Goal: Task Accomplishment & Management: Complete application form

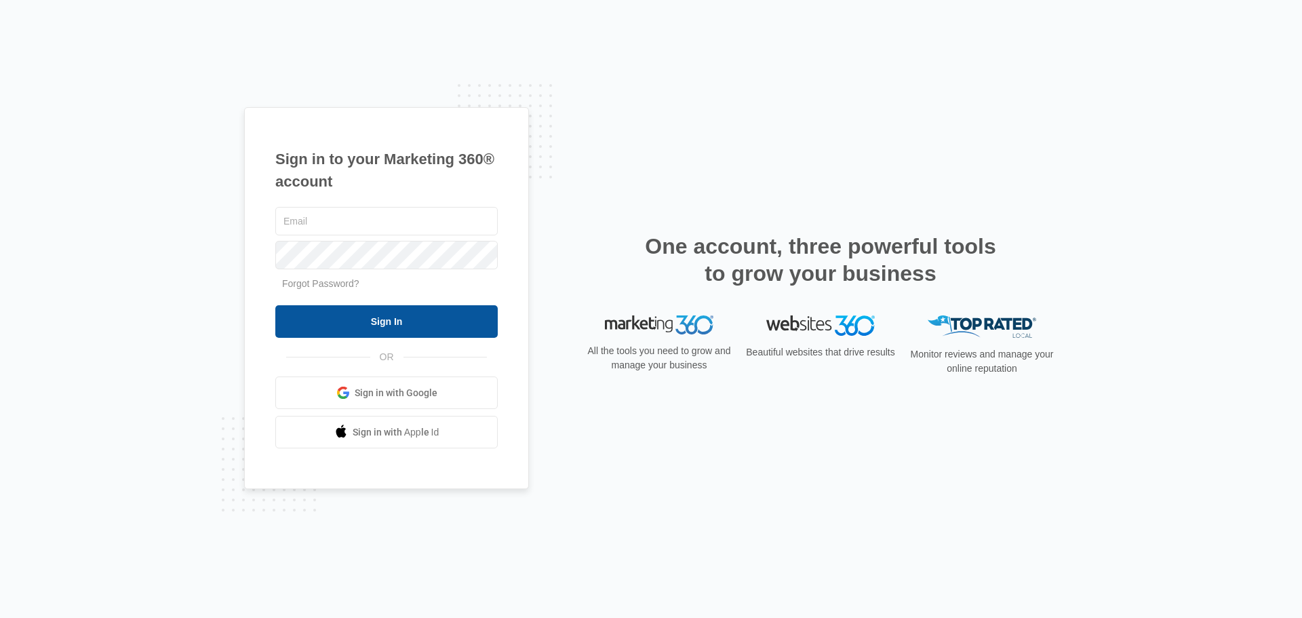
type input "[EMAIL_ADDRESS][DOMAIN_NAME]"
click at [346, 315] on input "Sign In" at bounding box center [386, 321] width 222 height 33
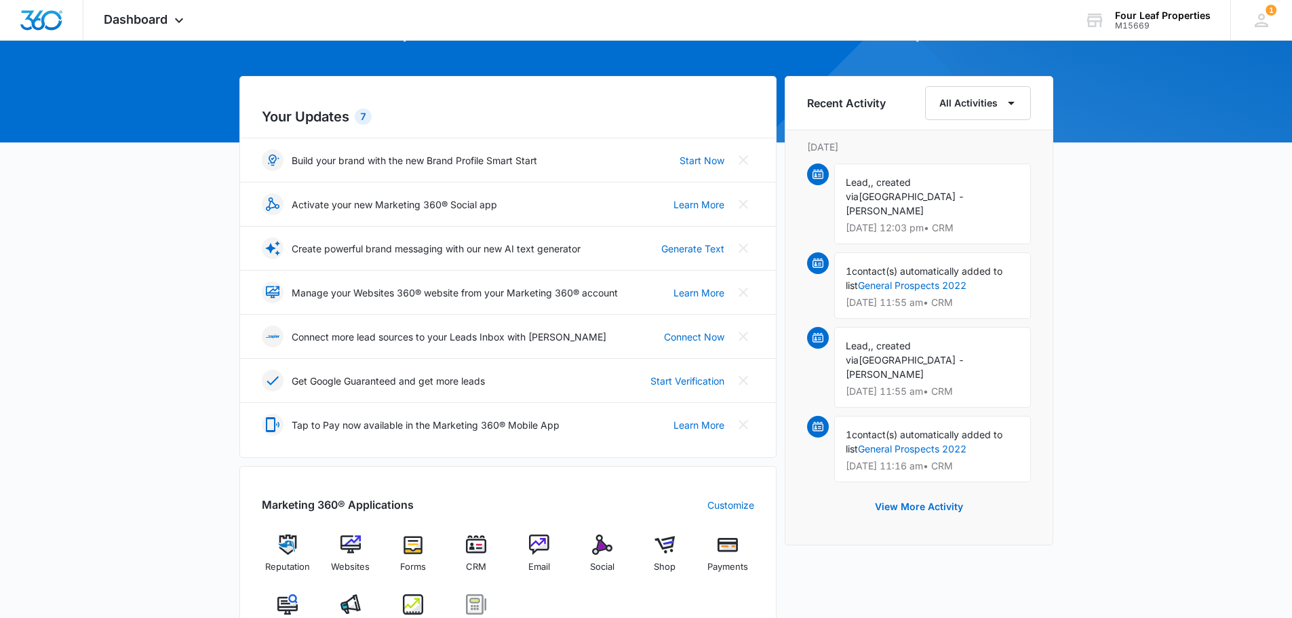
scroll to position [339, 0]
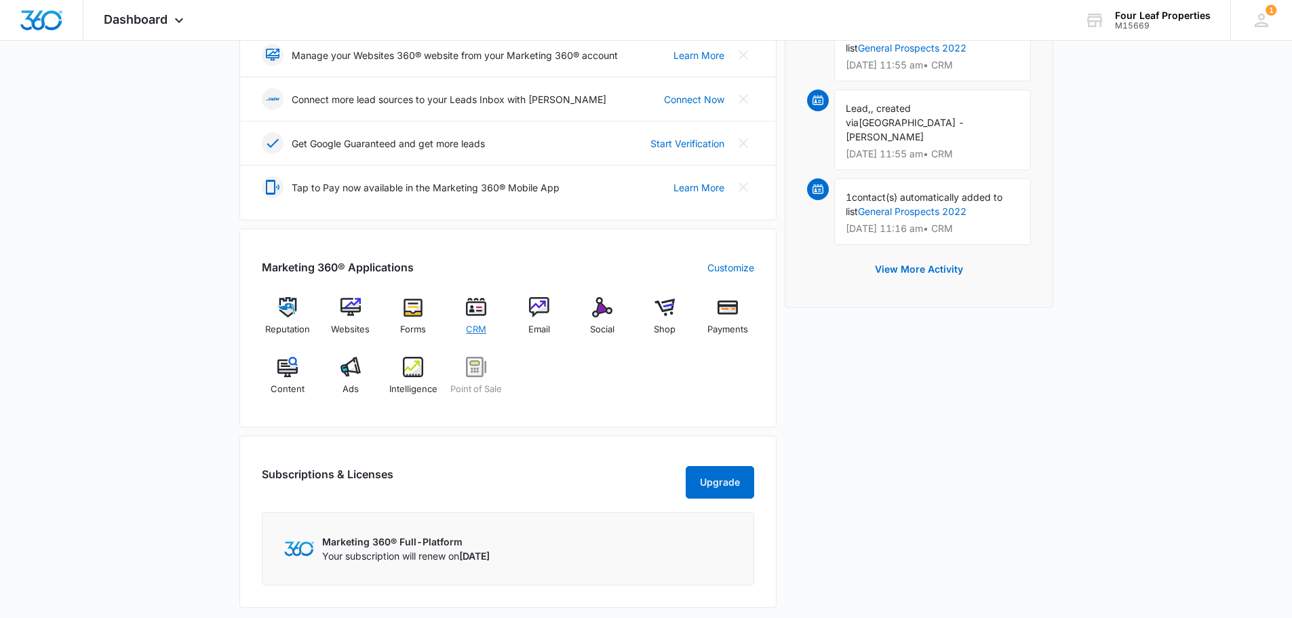
click at [473, 324] on span "CRM" at bounding box center [476, 330] width 20 height 14
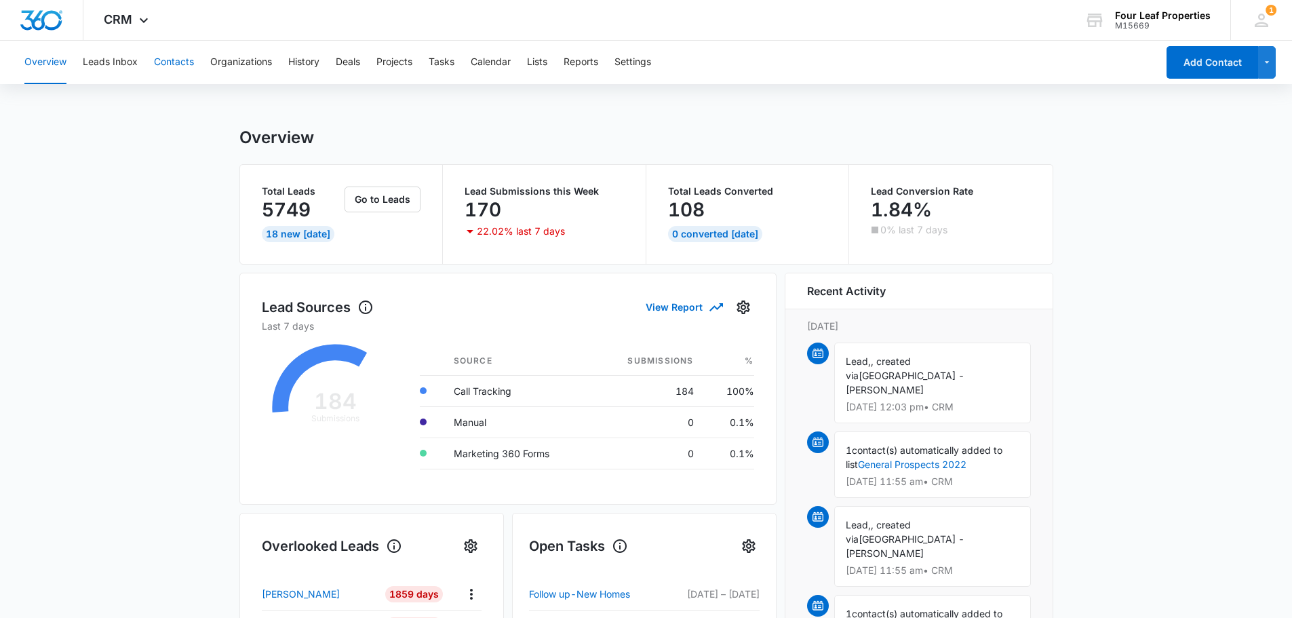
click at [187, 57] on button "Contacts" at bounding box center [174, 62] width 40 height 43
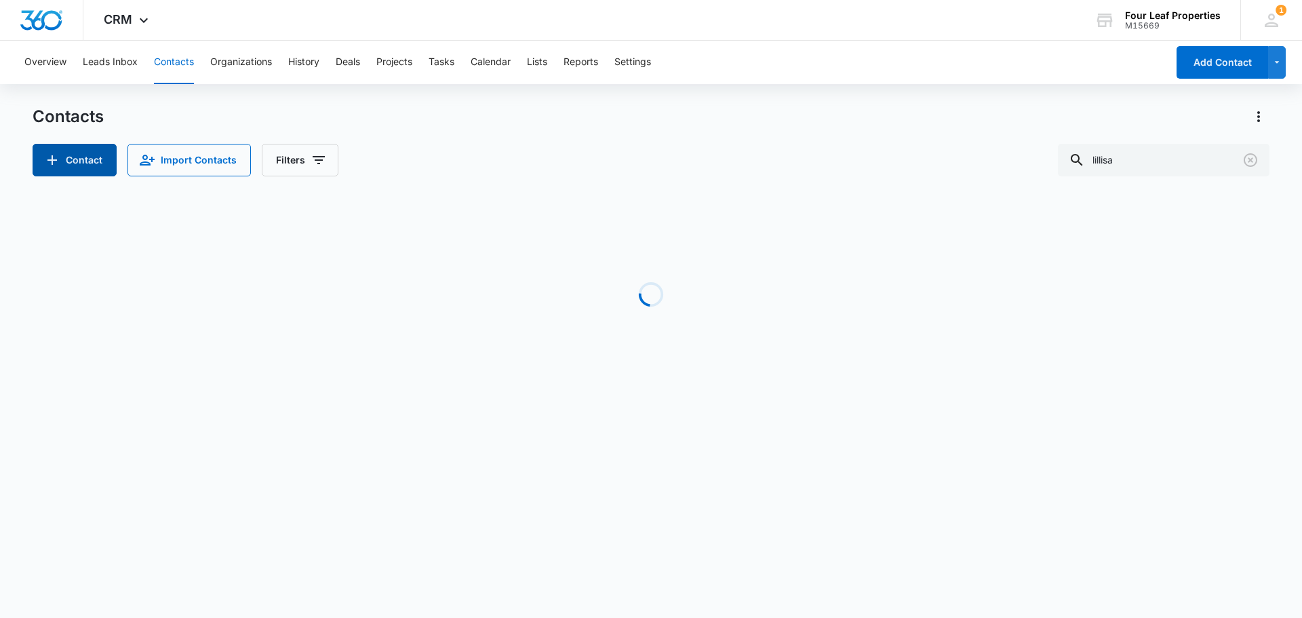
click at [104, 159] on button "Contact" at bounding box center [75, 160] width 84 height 33
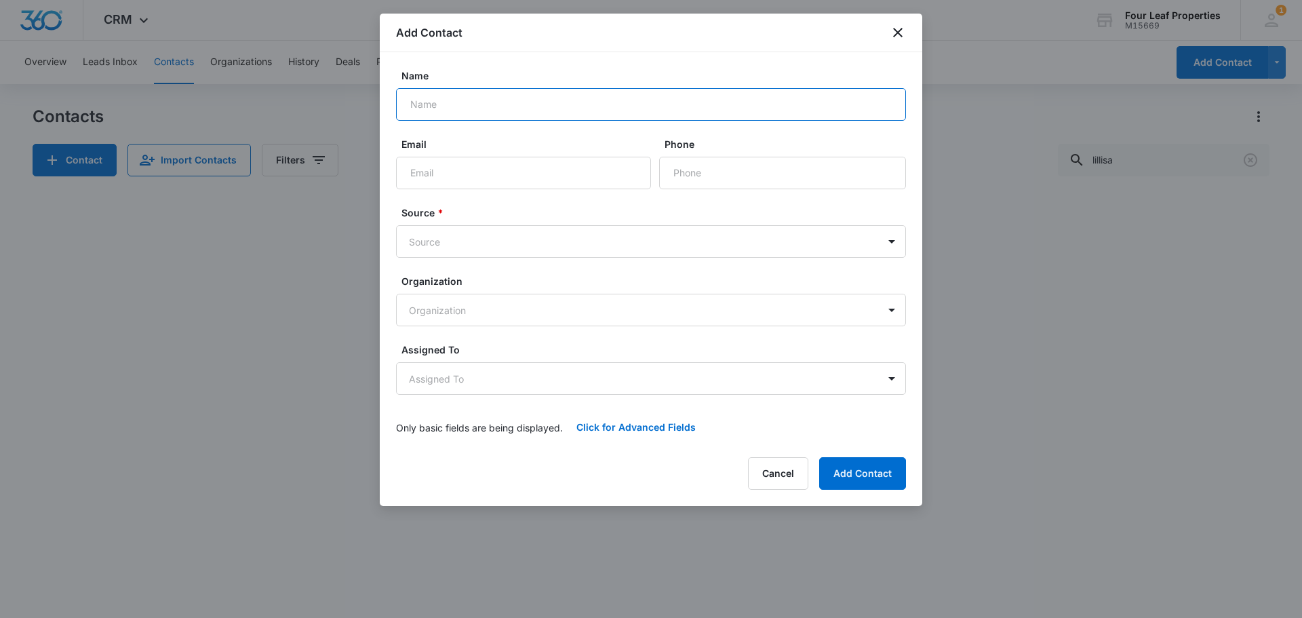
click at [505, 94] on input "Name" at bounding box center [651, 104] width 510 height 33
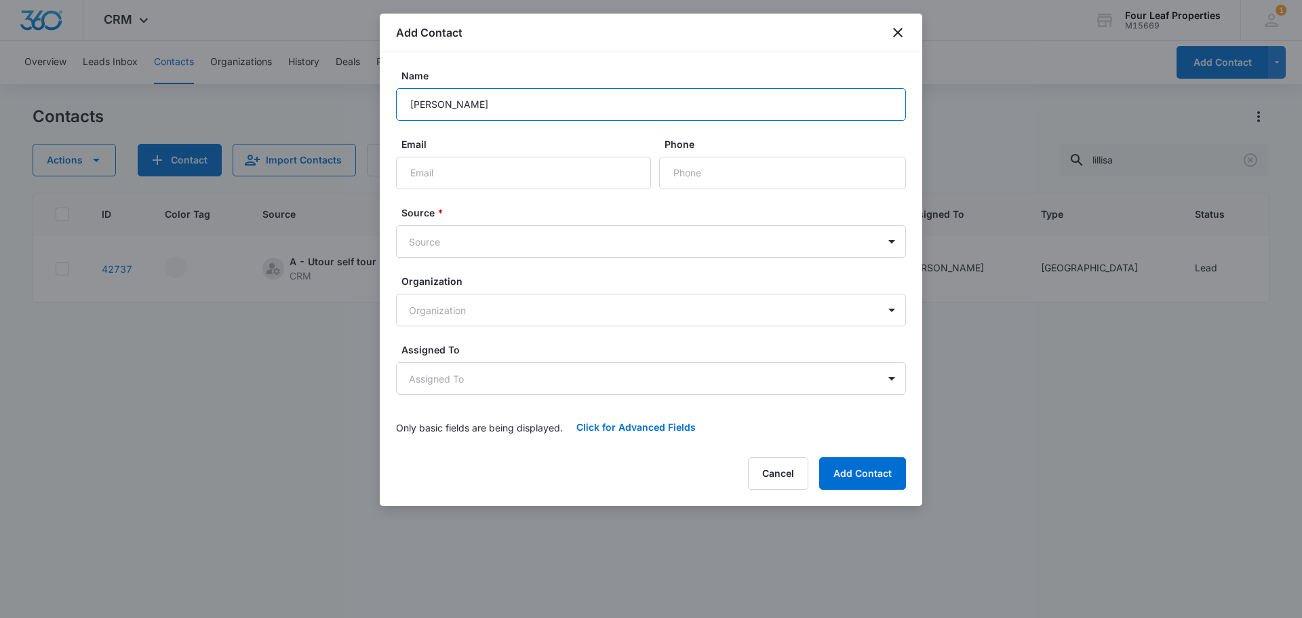
type input "[PERSON_NAME]"
type input "[EMAIL_ADDRESS][DOMAIN_NAME]"
type input "[PHONE_NUMBER]"
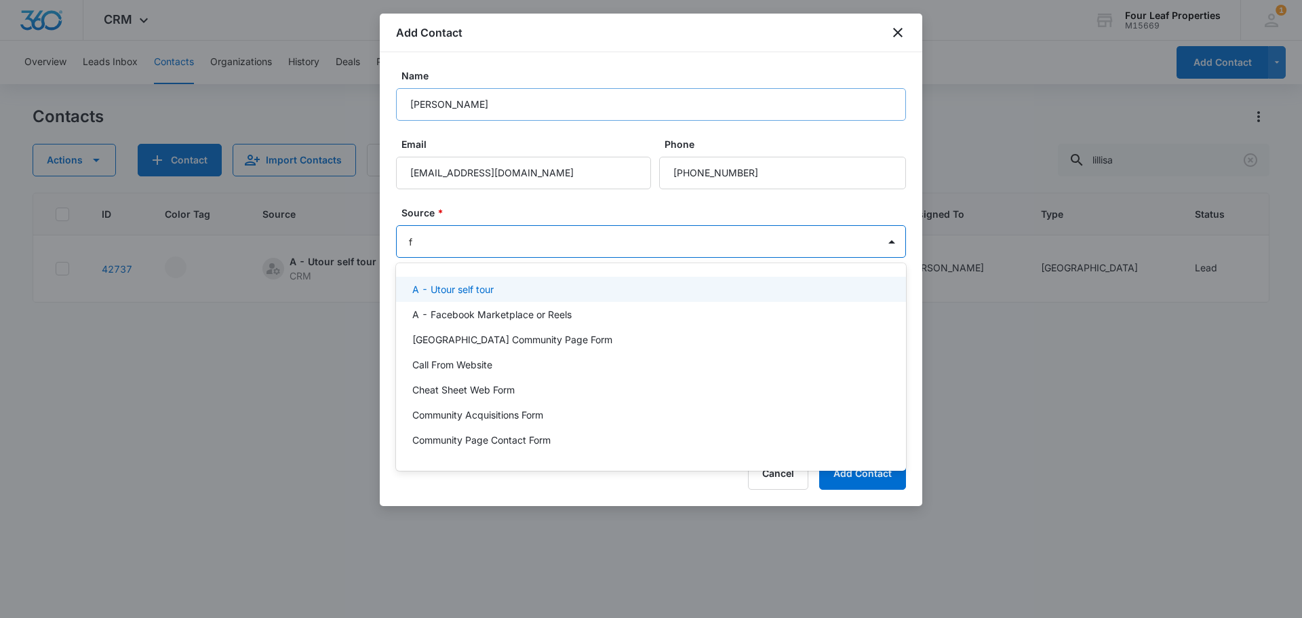
type input "fa"
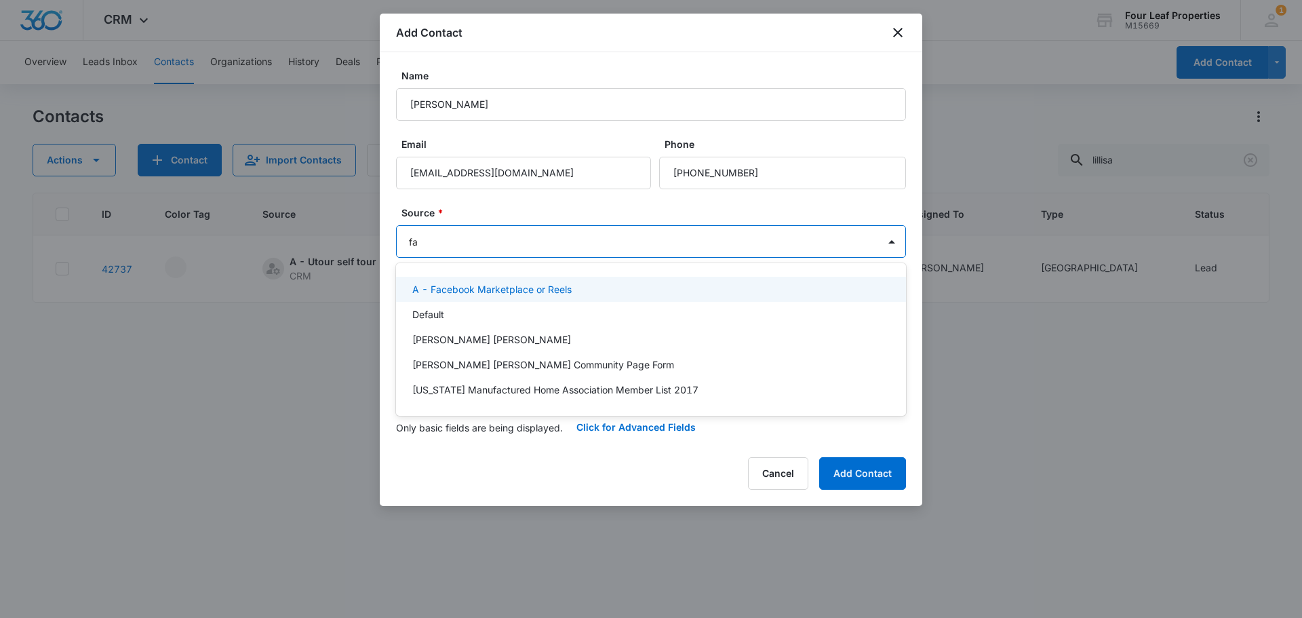
click at [499, 295] on p "A - Facebook Marketplace or Reels" at bounding box center [491, 289] width 159 height 14
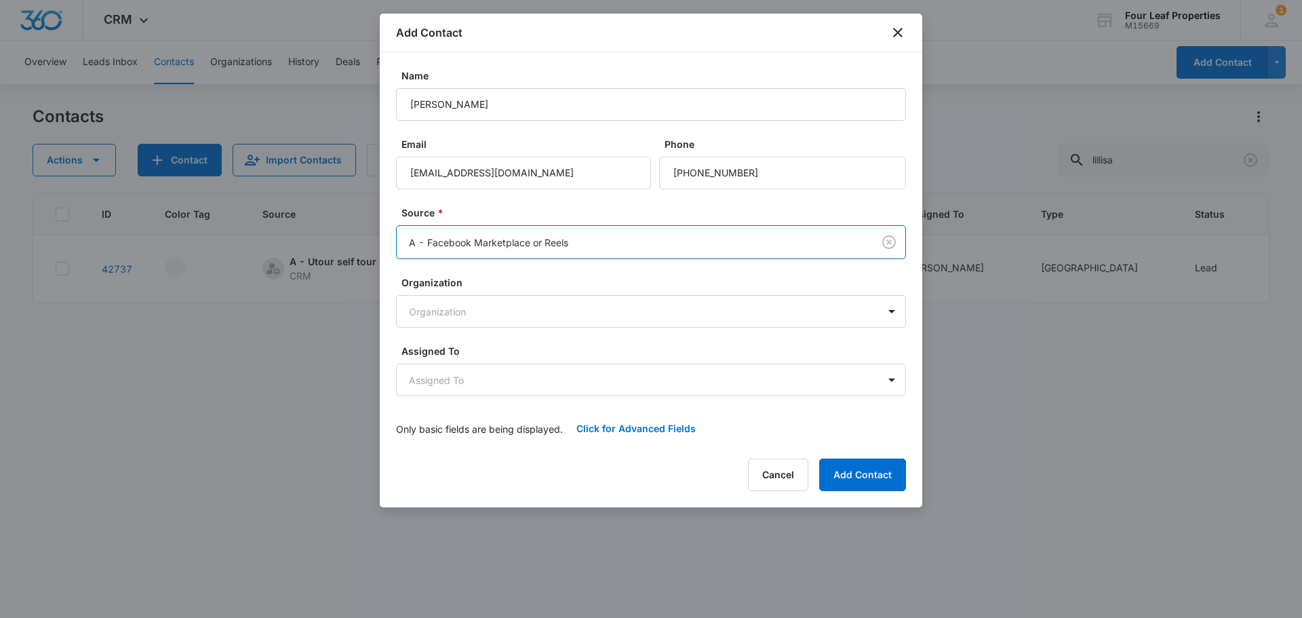
click at [490, 208] on label "Source *" at bounding box center [656, 212] width 510 height 14
click at [475, 378] on body "CRM Apps Reputation Websites Forms CRM Email Social Shop Payments POS Content A…" at bounding box center [651, 309] width 1302 height 618
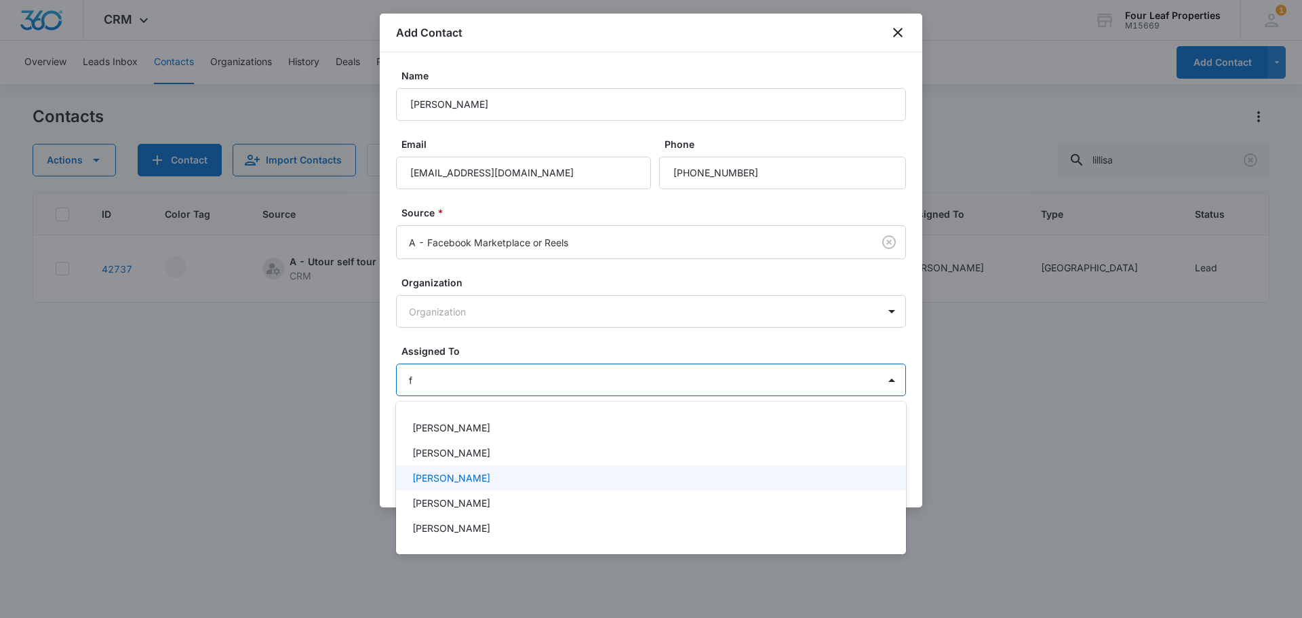
type input "fe"
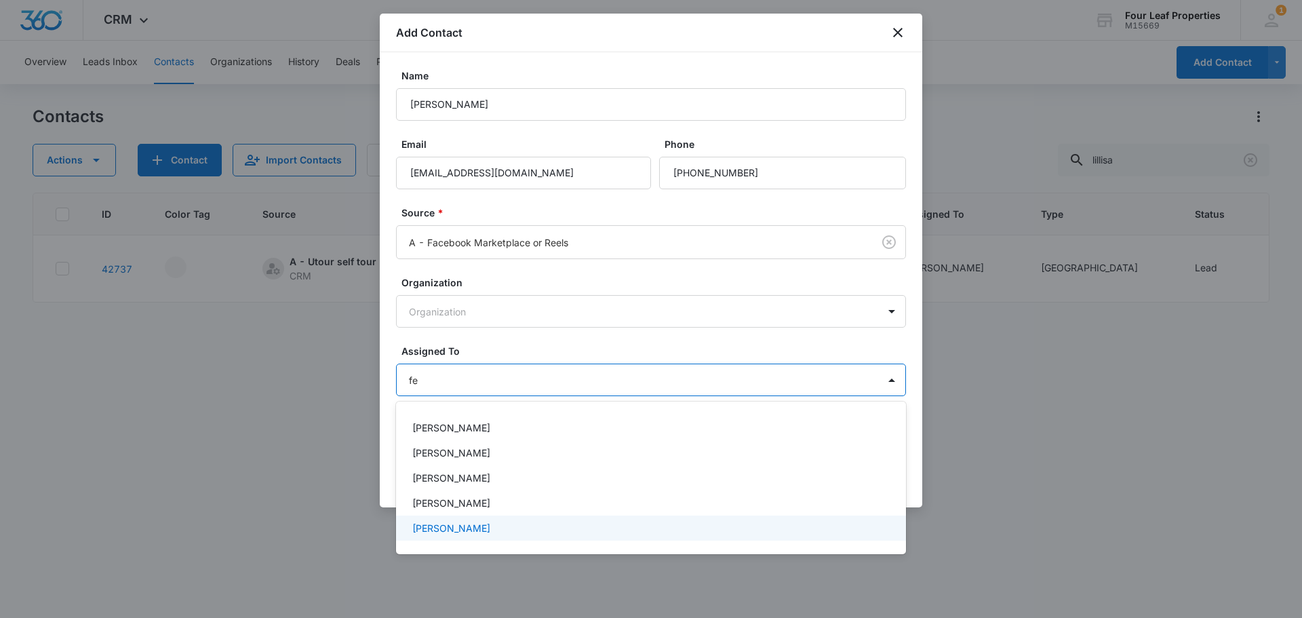
click at [452, 523] on p "[PERSON_NAME]" at bounding box center [451, 528] width 78 height 14
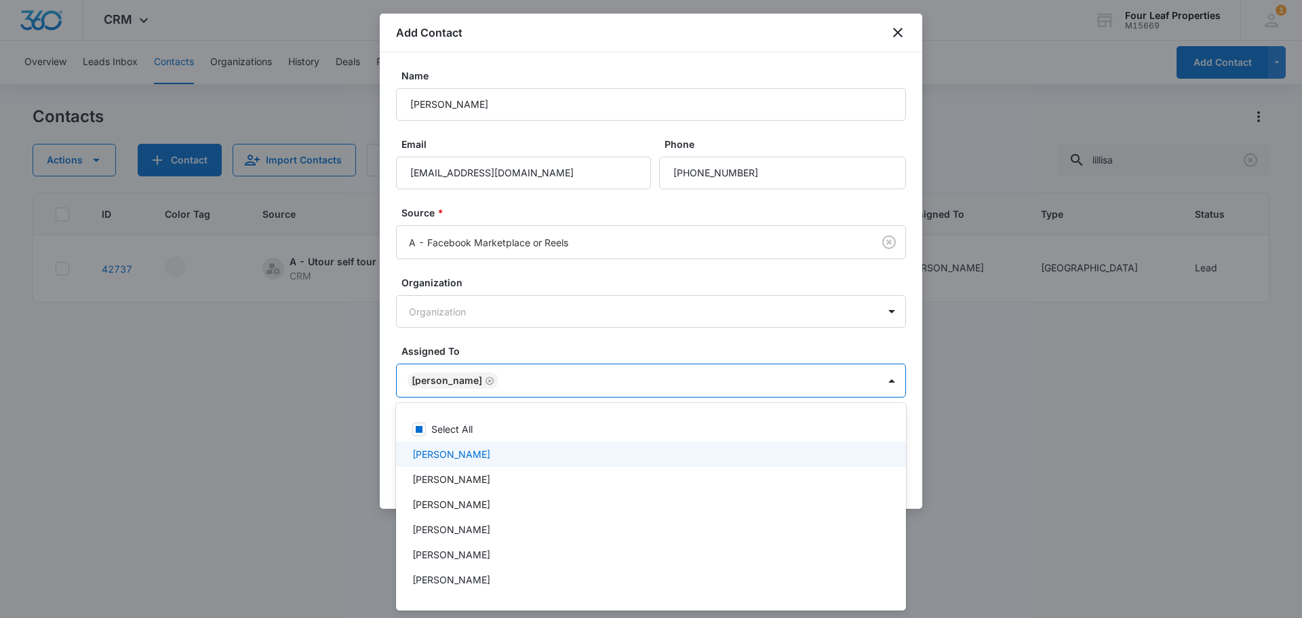
click at [507, 295] on div at bounding box center [651, 309] width 1302 height 618
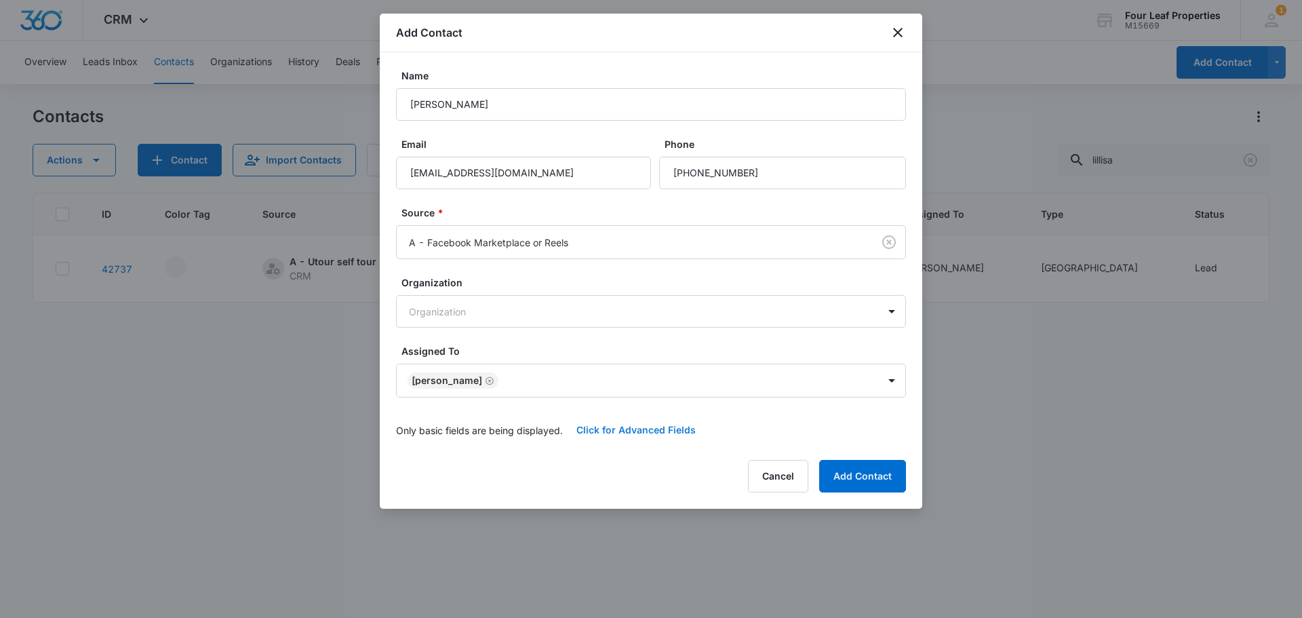
click at [592, 428] on button "Click for Advanced Fields" at bounding box center [636, 430] width 146 height 33
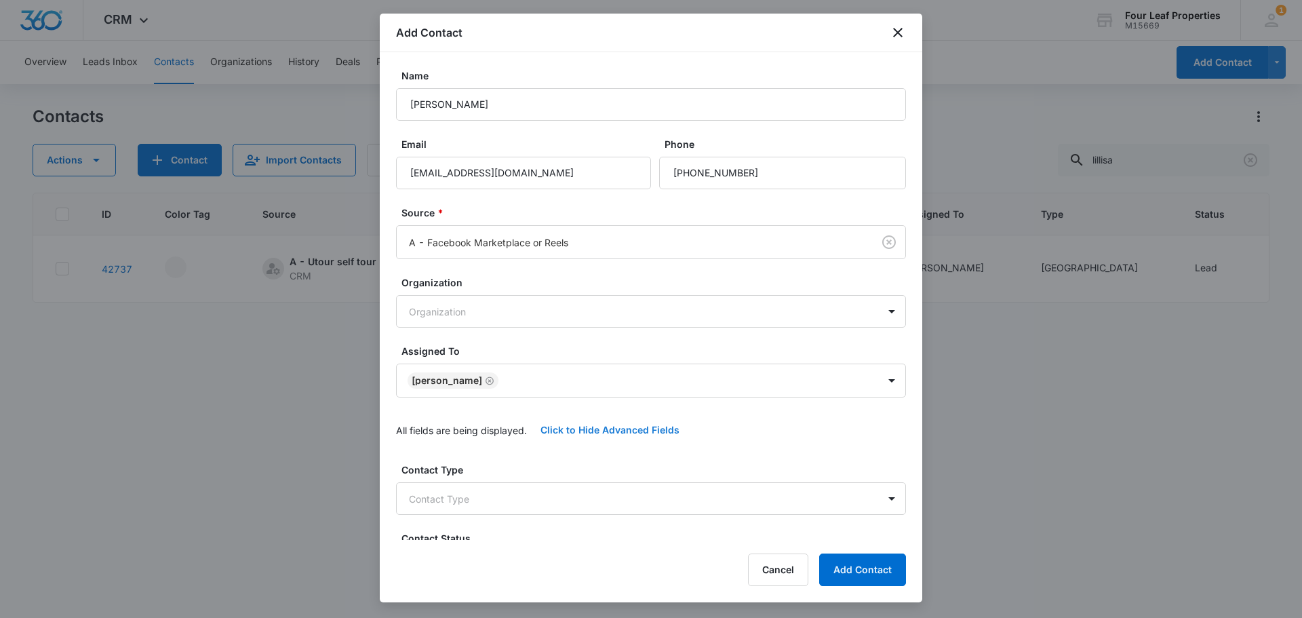
scroll to position [203, 0]
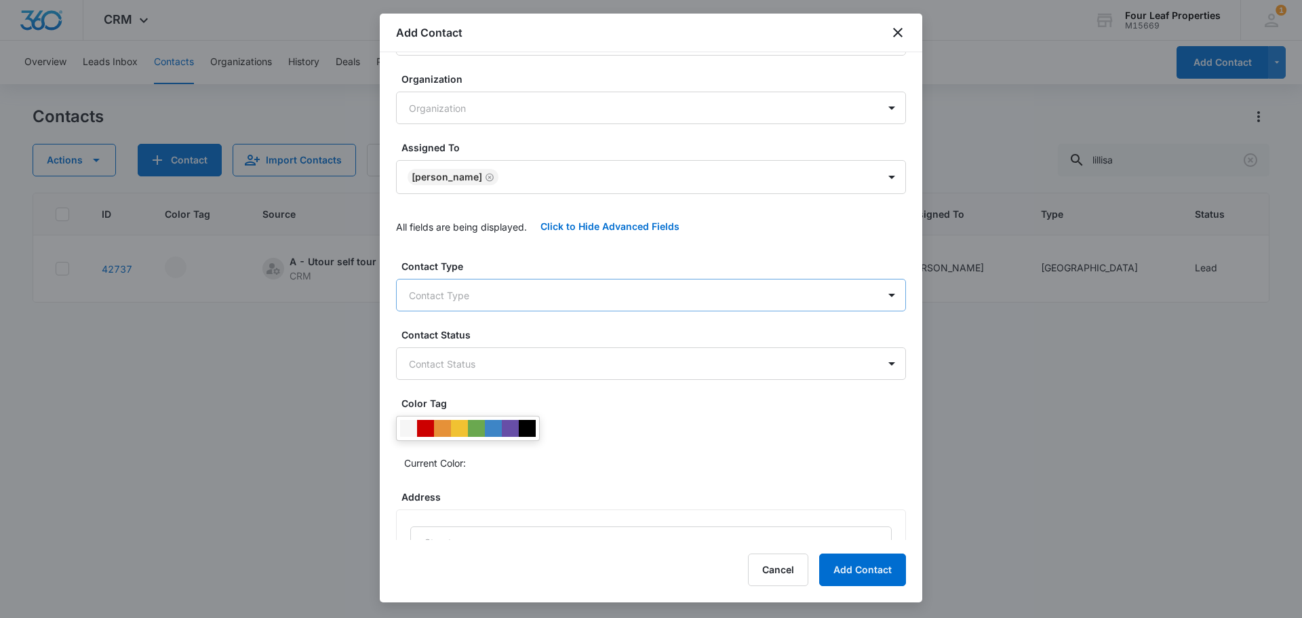
click at [492, 292] on body "CRM Apps Reputation Websites Forms CRM Email Social Shop Payments POS Content A…" at bounding box center [651, 309] width 1302 height 618
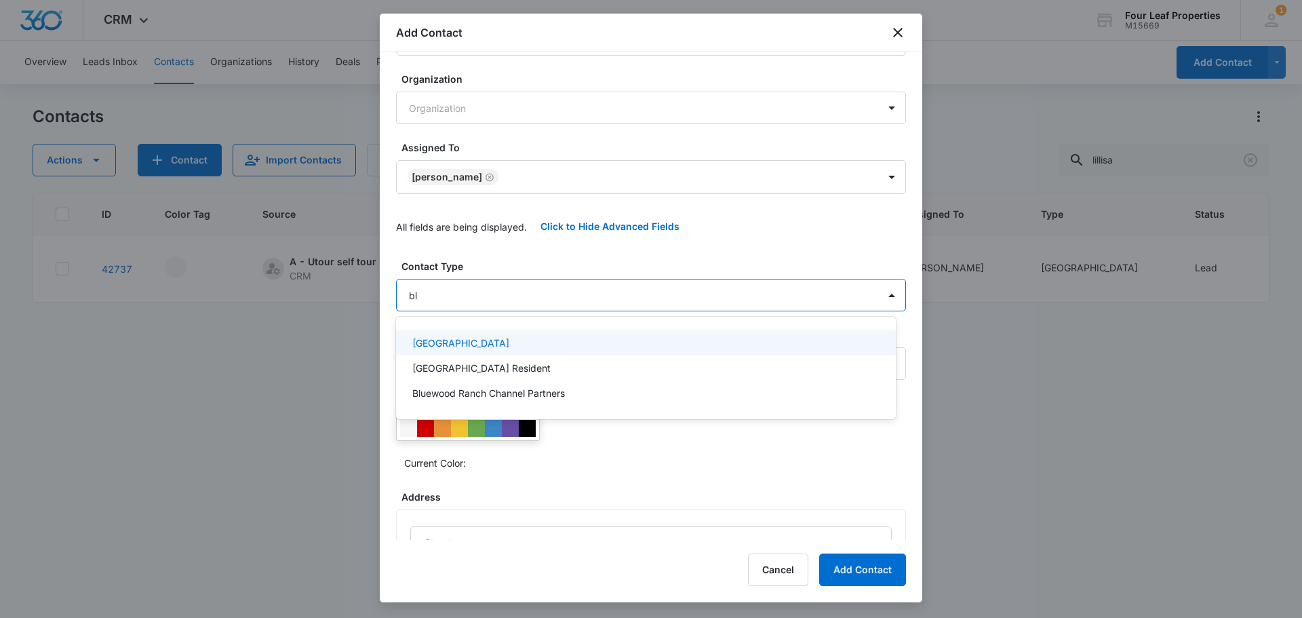
type input "blu"
click at [494, 344] on p "[GEOGRAPHIC_DATA]" at bounding box center [460, 343] width 97 height 14
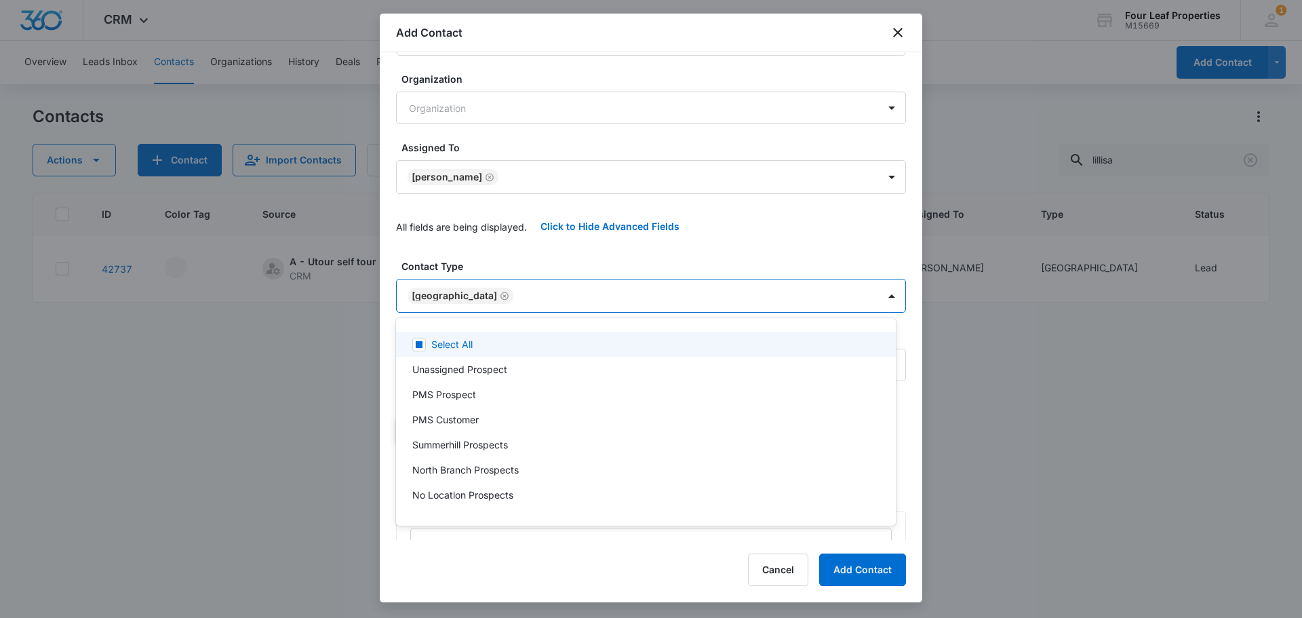
click at [490, 257] on div at bounding box center [651, 309] width 1302 height 618
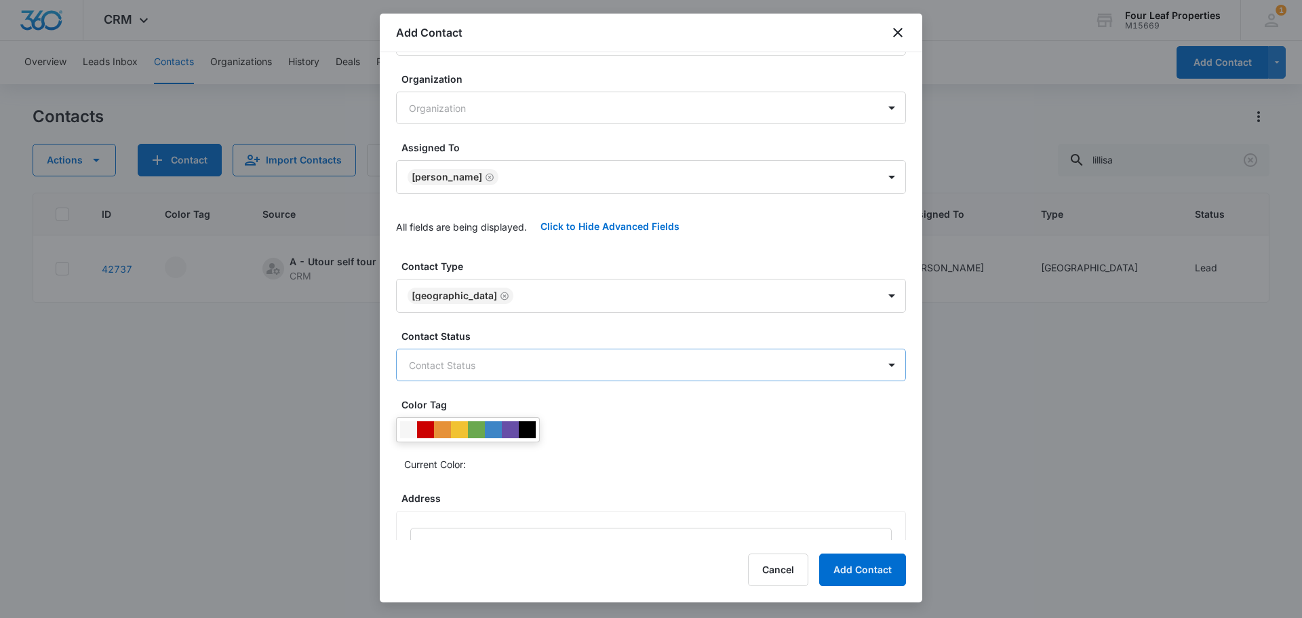
click at [460, 363] on body "CRM Apps Reputation Websites Forms CRM Email Social Shop Payments POS Content A…" at bounding box center [651, 309] width 1302 height 618
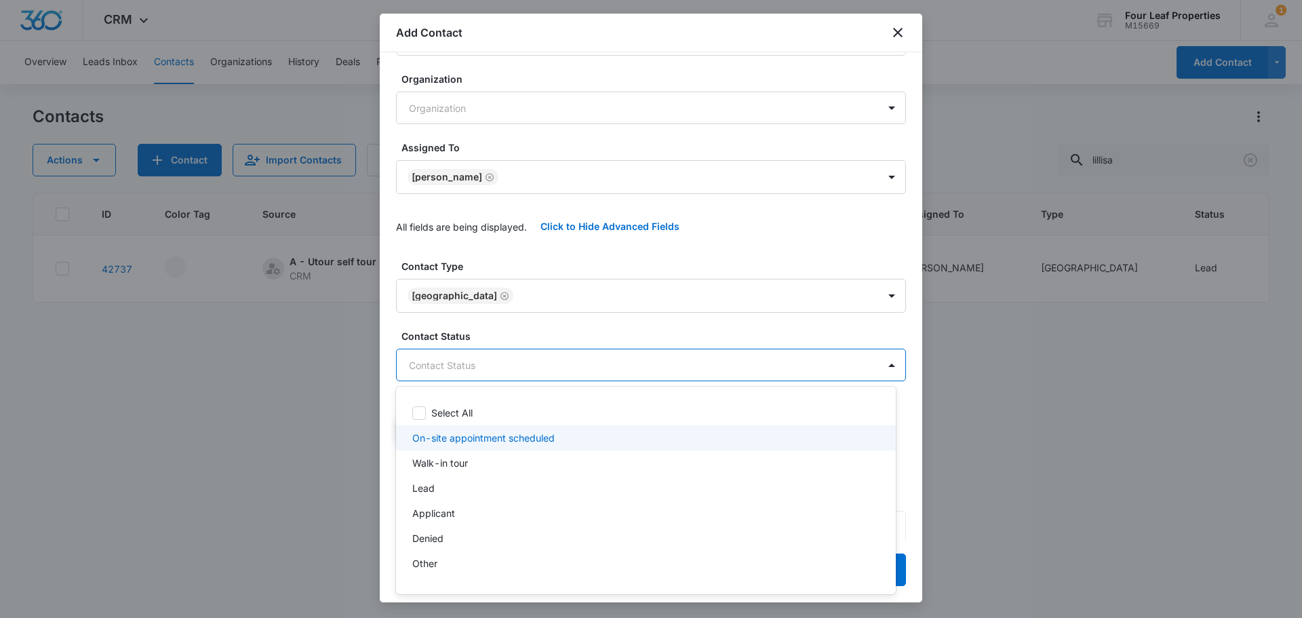
click at [466, 445] on div "On-site appointment scheduled" at bounding box center [646, 437] width 500 height 25
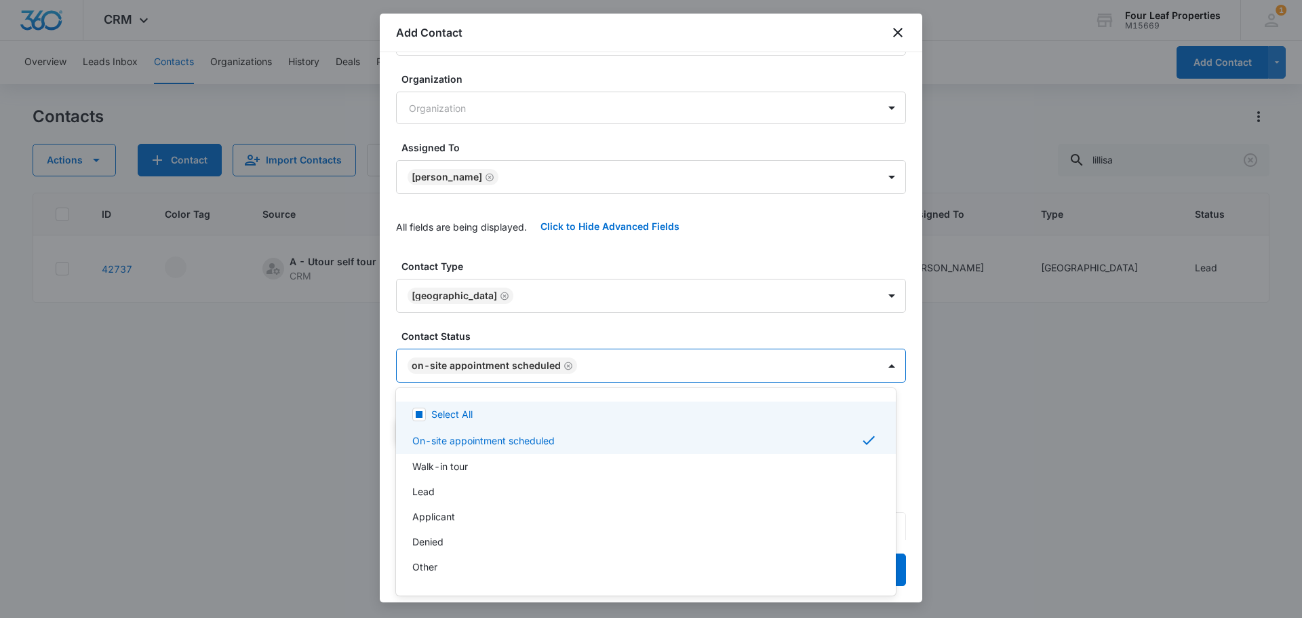
click at [544, 332] on div at bounding box center [651, 309] width 1302 height 618
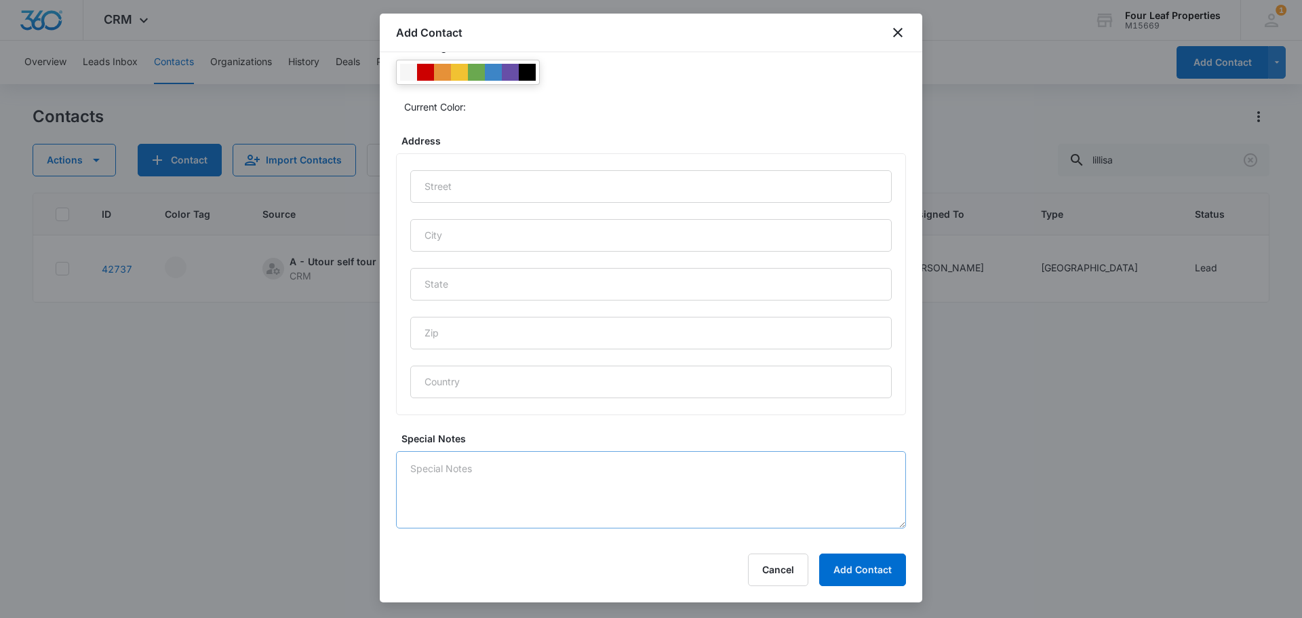
scroll to position [567, 0]
click at [542, 479] on textarea "Special Notes" at bounding box center [651, 484] width 510 height 77
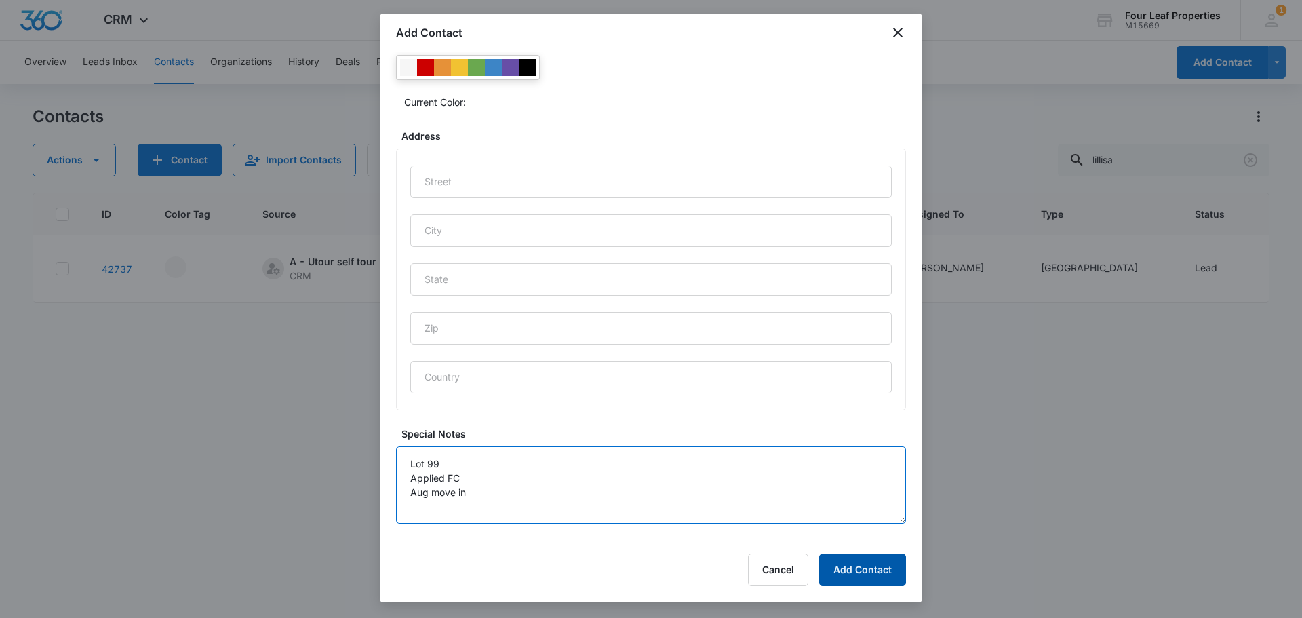
type textarea "Lot 99 Applied FC Aug move in"
click at [865, 559] on button "Add Contact" at bounding box center [862, 569] width 87 height 33
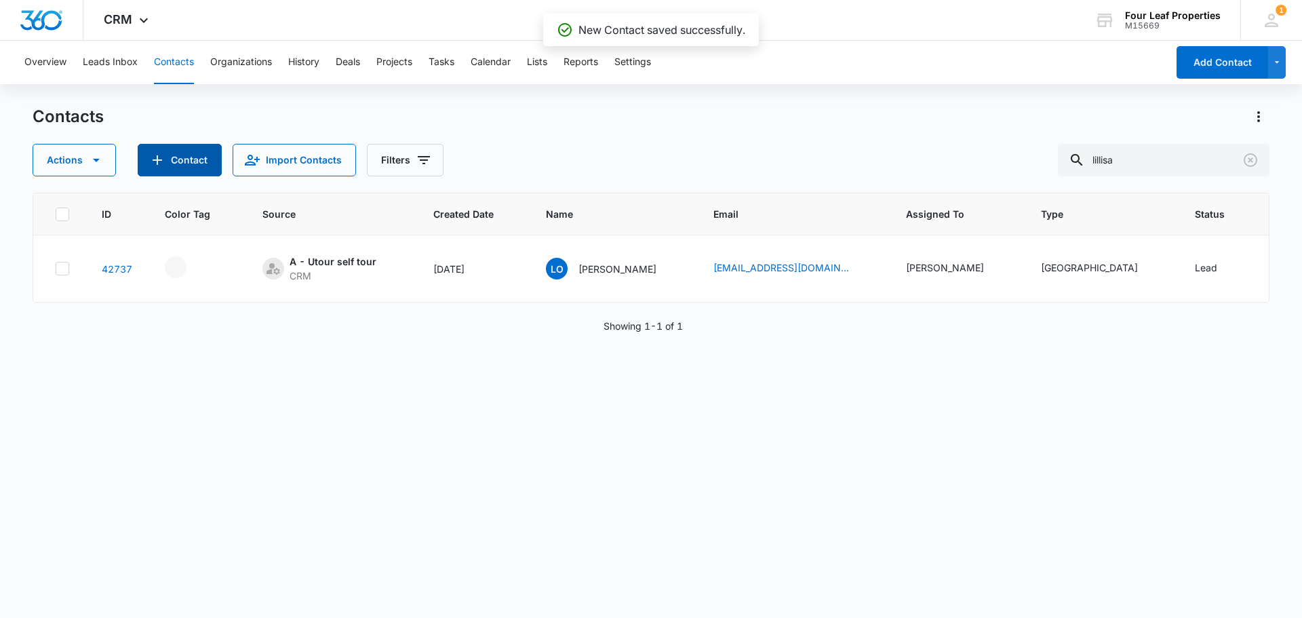
click at [175, 159] on button "Contact" at bounding box center [180, 160] width 84 height 33
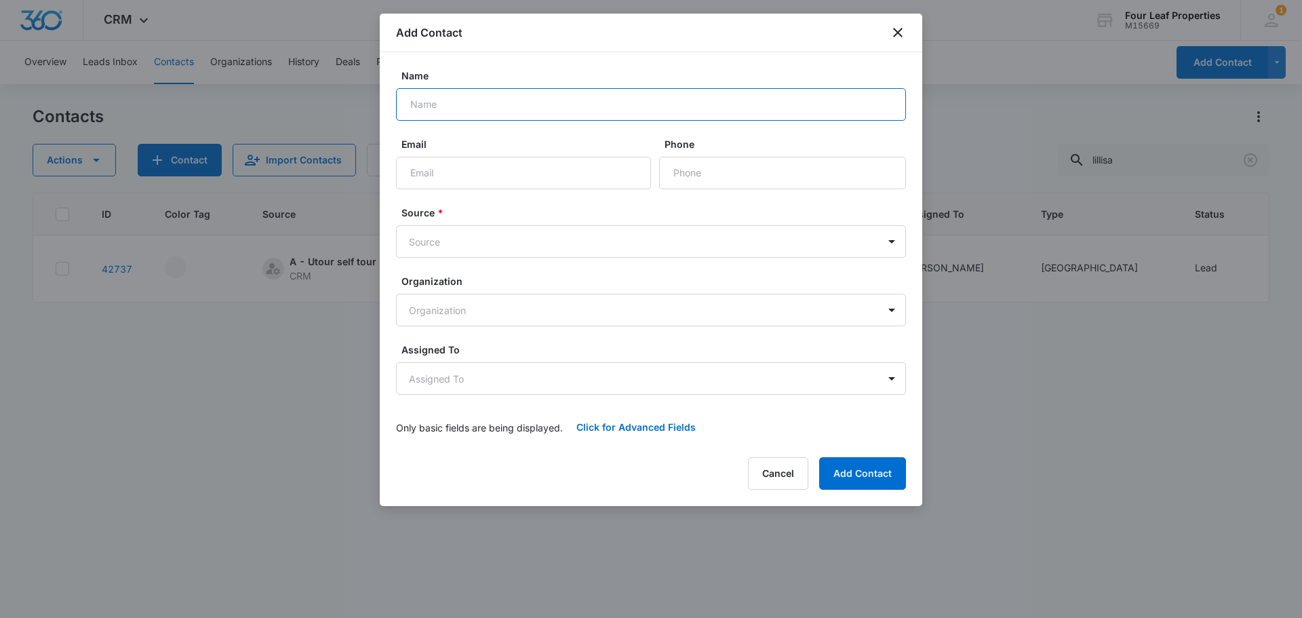
click at [533, 92] on input "Name" at bounding box center [651, 104] width 510 height 33
type input "[PERSON_NAME]"
type input "[EMAIL_ADDRESS][DOMAIN_NAME]"
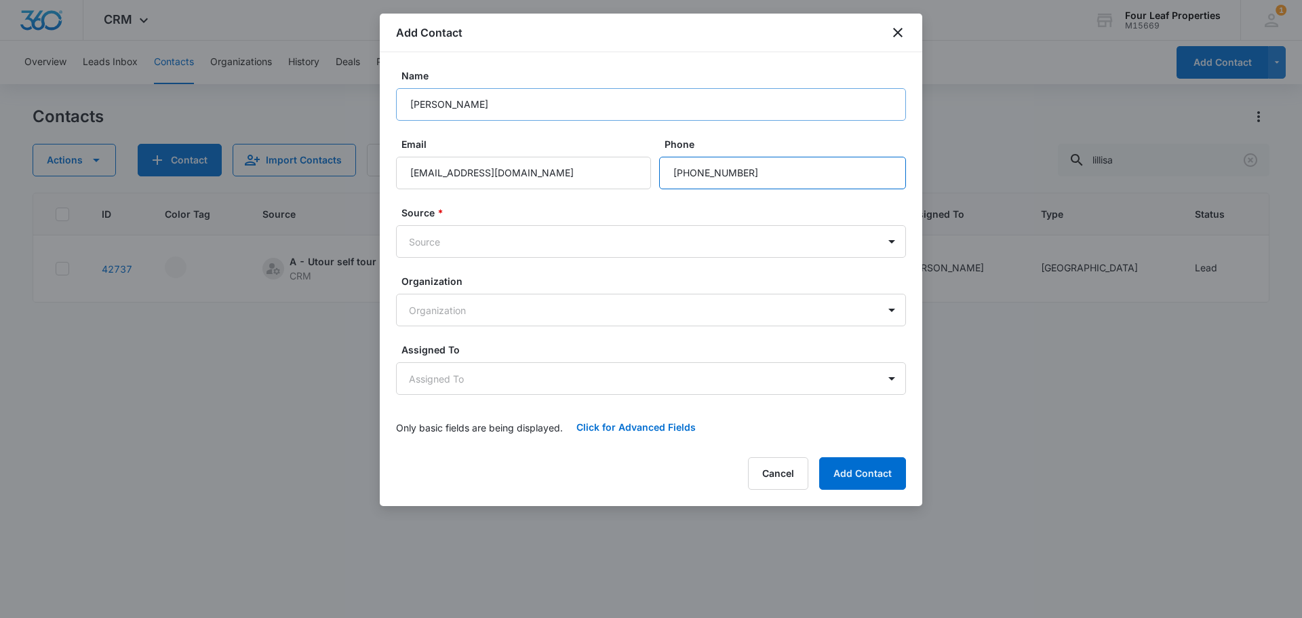
type input "[PHONE_NUMBER]"
type input "f"
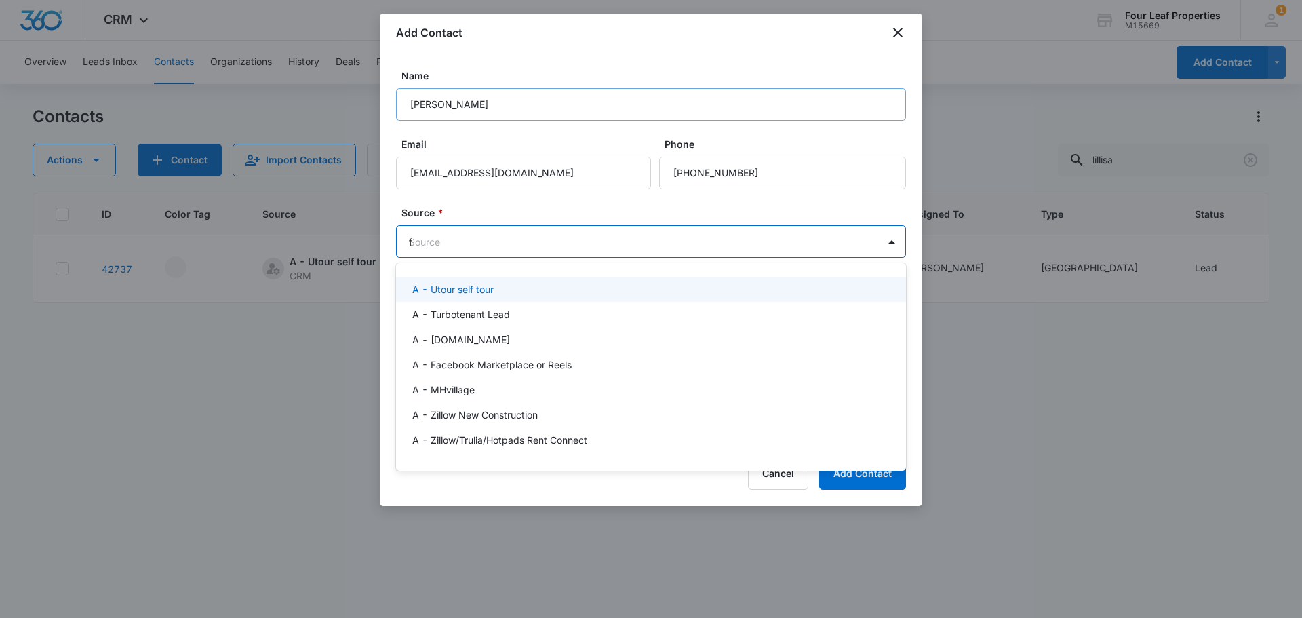
type input "fa"
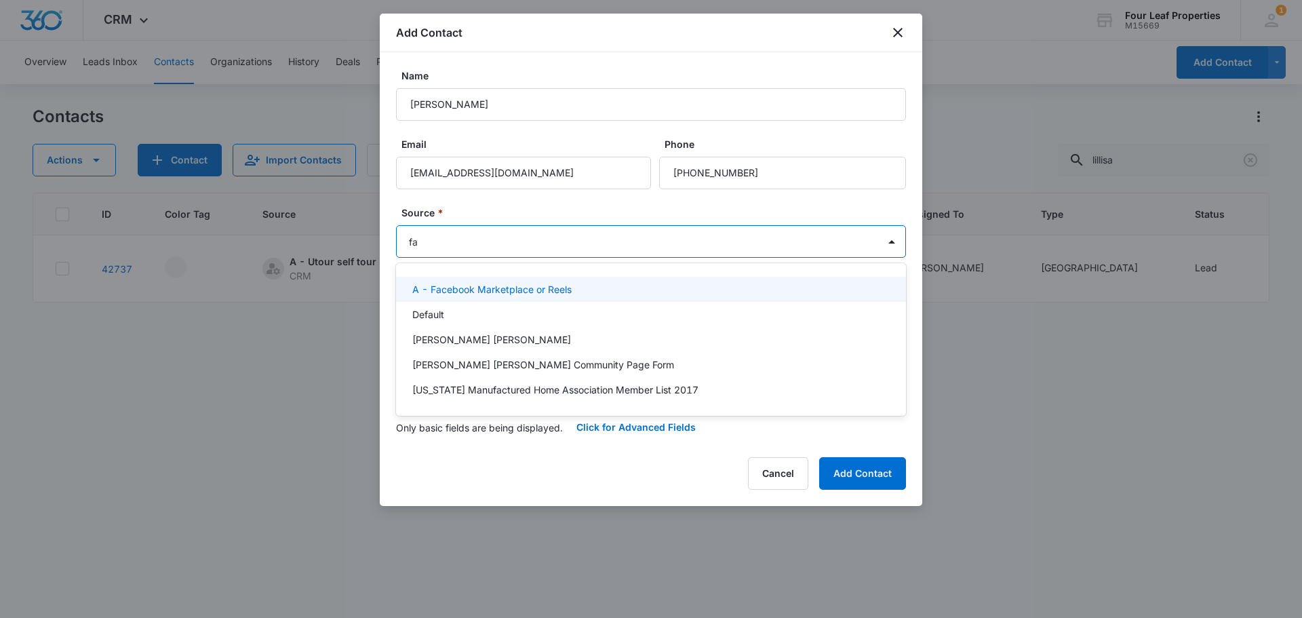
click at [495, 295] on p "A - Facebook Marketplace or Reels" at bounding box center [491, 289] width 159 height 14
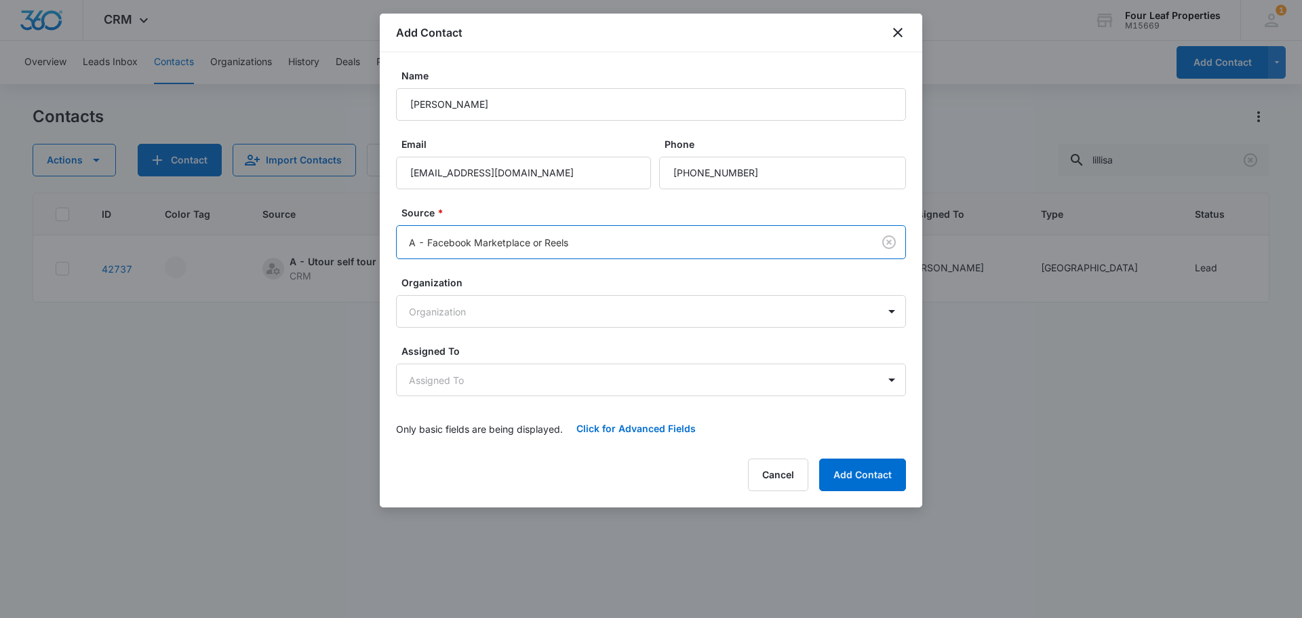
click at [490, 203] on form "Name [PERSON_NAME] Email [EMAIL_ADDRESS][DOMAIN_NAME] Phone Source * option A -…" at bounding box center [651, 256] width 510 height 376
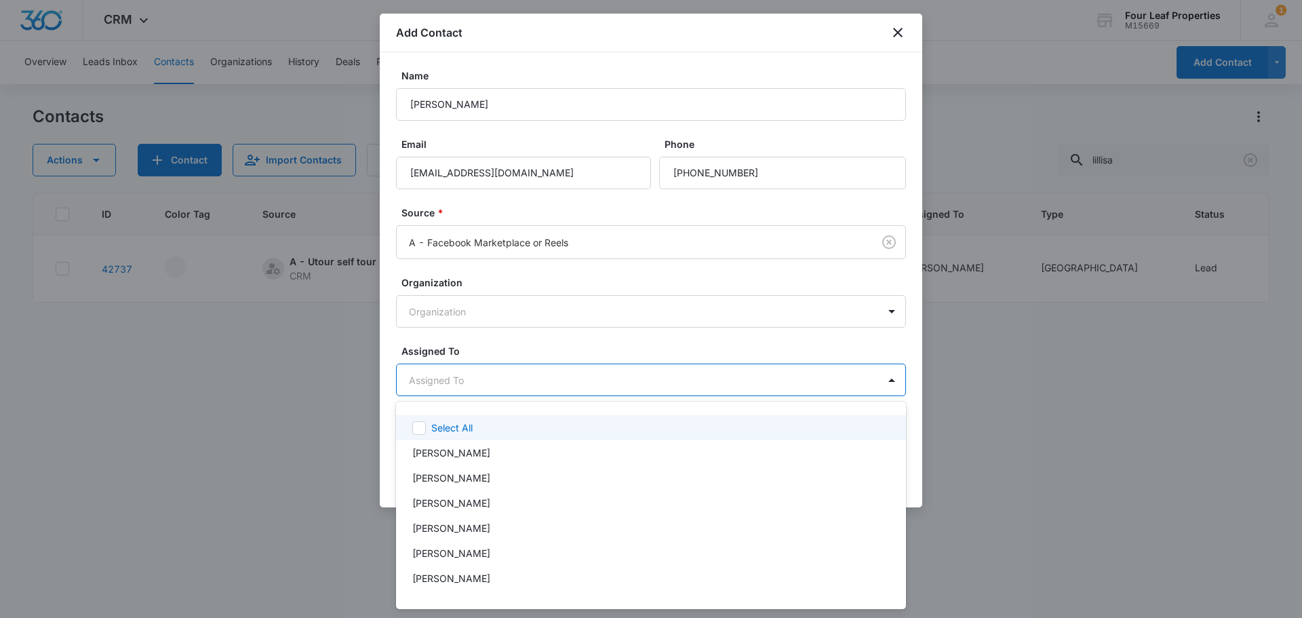
click at [446, 376] on body "CRM Apps Reputation Websites Forms CRM Email Social Shop Payments POS Content A…" at bounding box center [651, 309] width 1302 height 618
type input "fe"
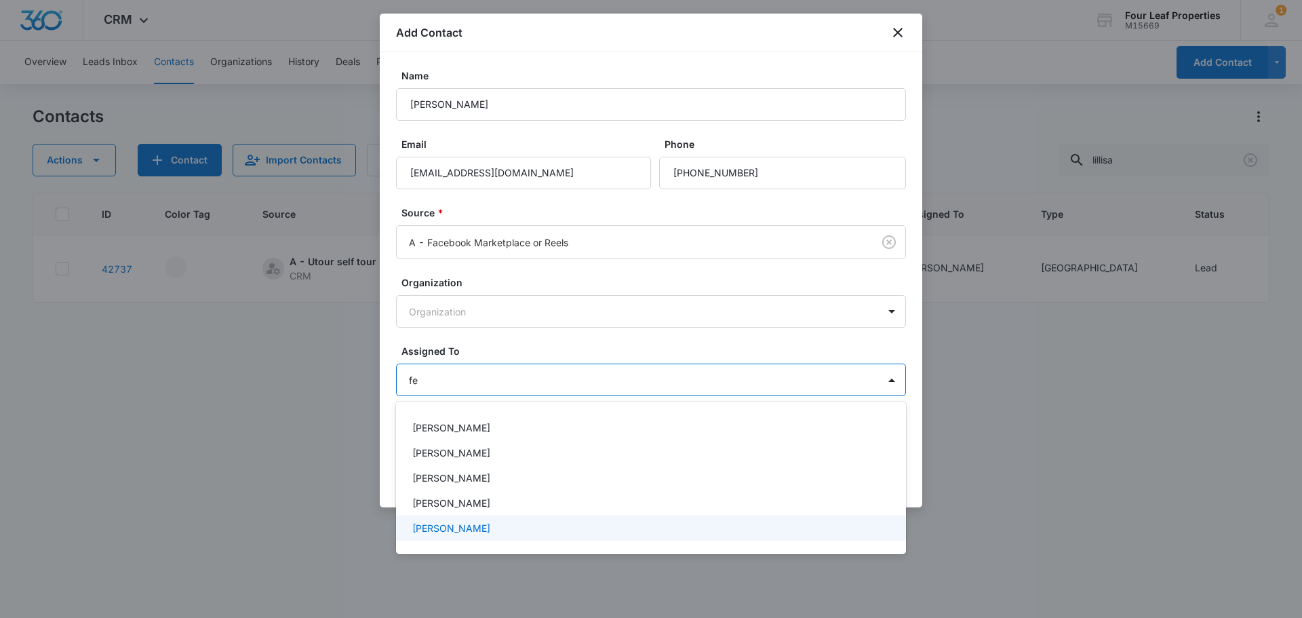
click at [451, 537] on div "[PERSON_NAME]" at bounding box center [651, 527] width 510 height 25
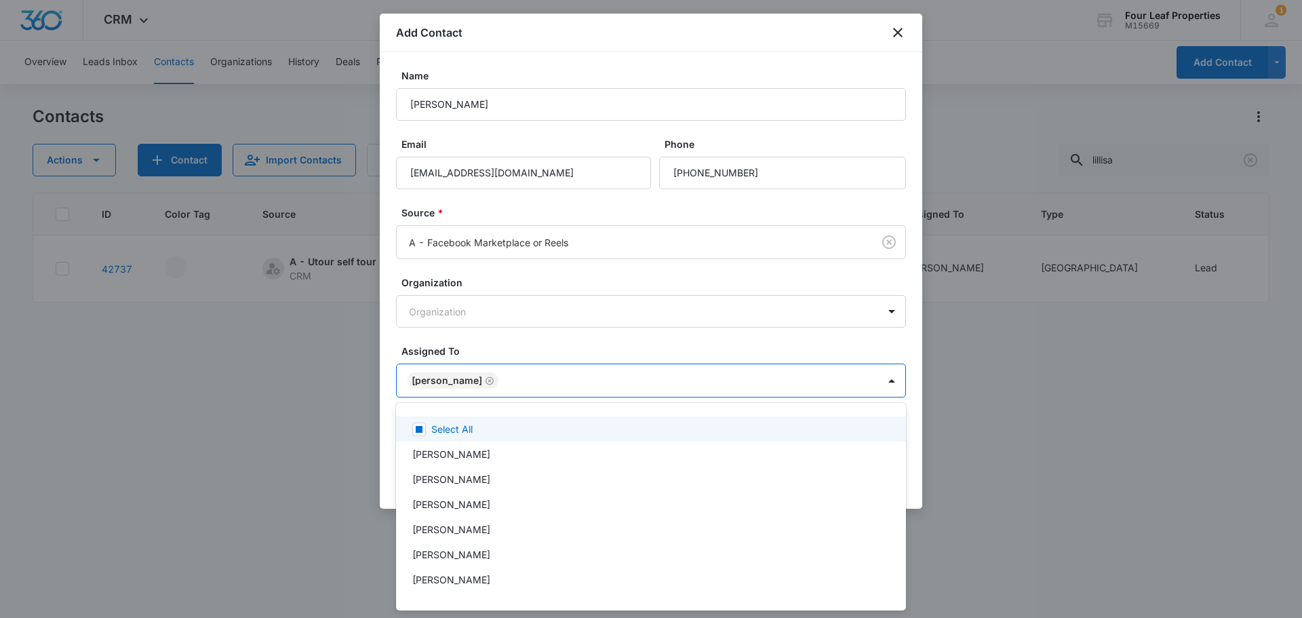
click at [513, 347] on div at bounding box center [651, 309] width 1302 height 618
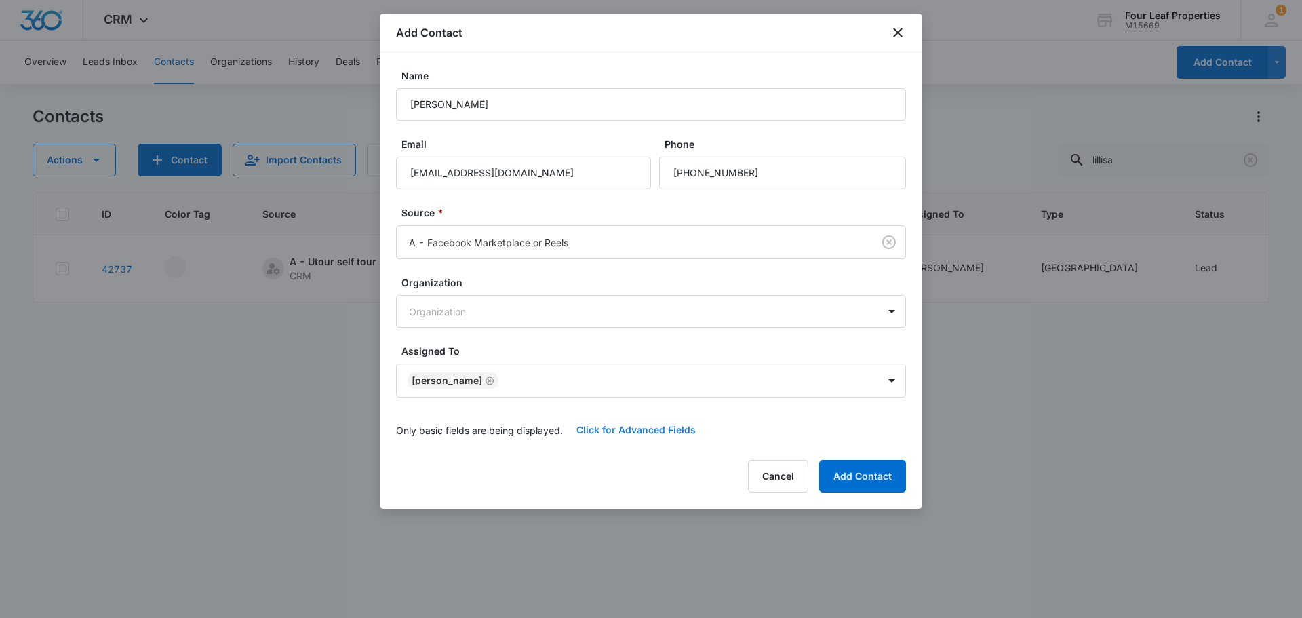
click at [587, 429] on button "Click for Advanced Fields" at bounding box center [636, 430] width 146 height 33
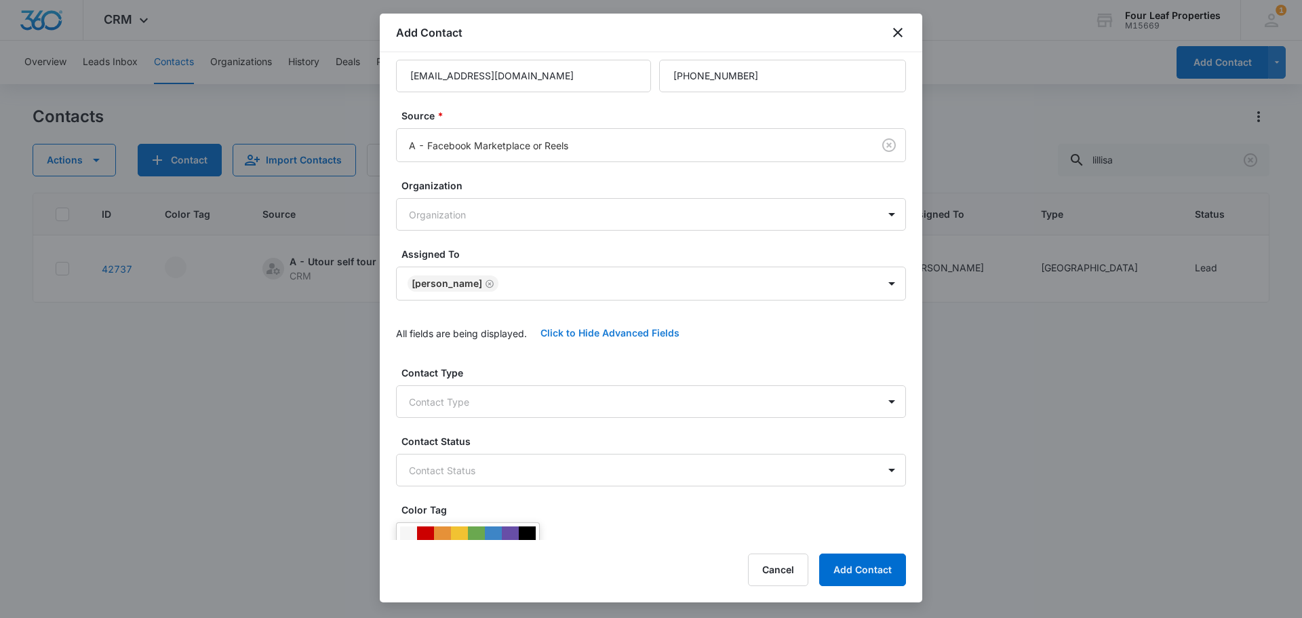
scroll to position [271, 0]
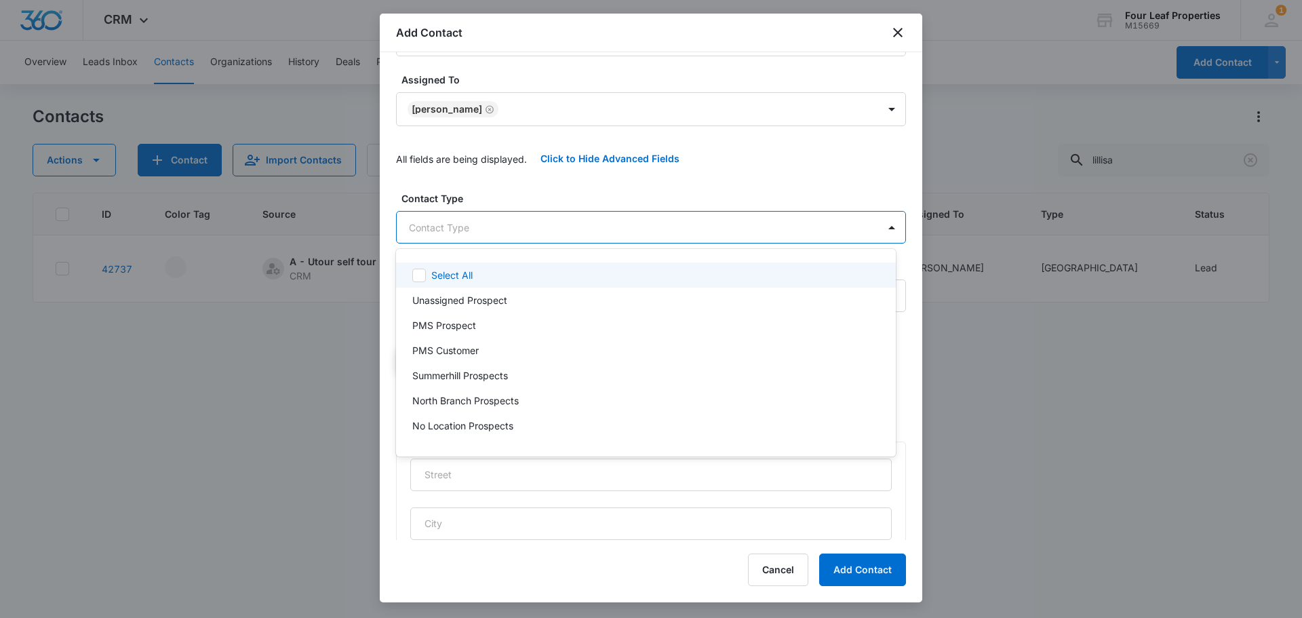
click at [494, 243] on body "CRM Apps Reputation Websites Forms CRM Email Social Shop Payments POS Content A…" at bounding box center [651, 309] width 1302 height 618
type input "l"
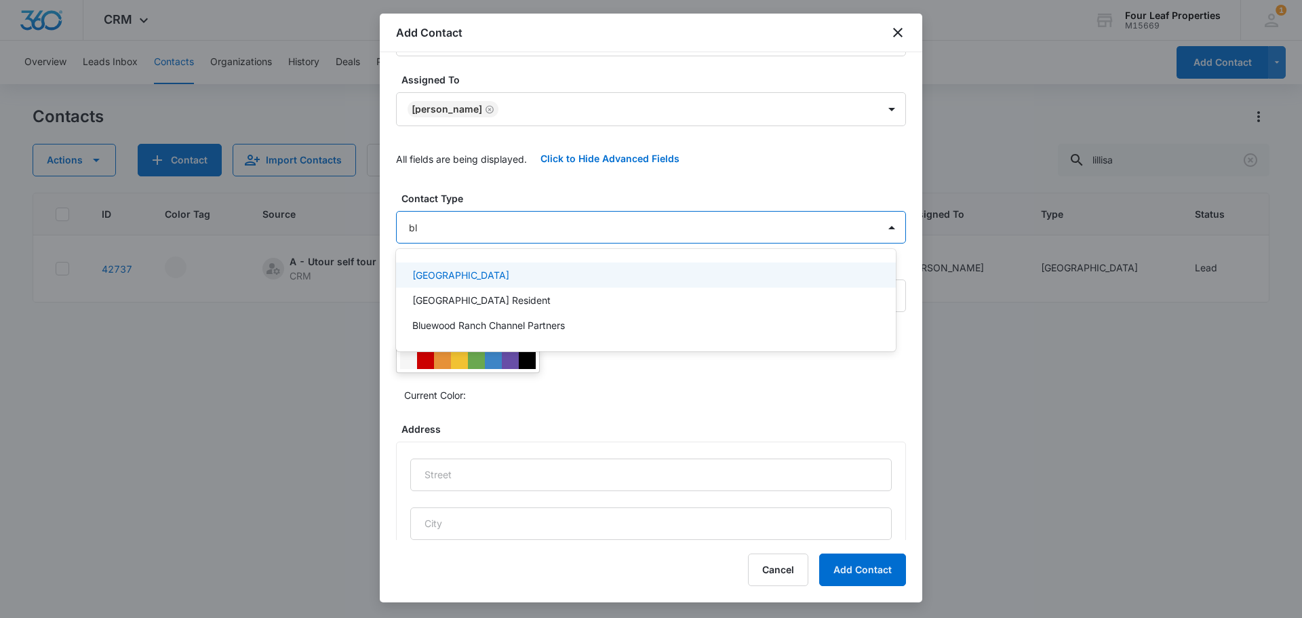
type input "blu"
click at [496, 271] on p "[GEOGRAPHIC_DATA]" at bounding box center [460, 275] width 97 height 14
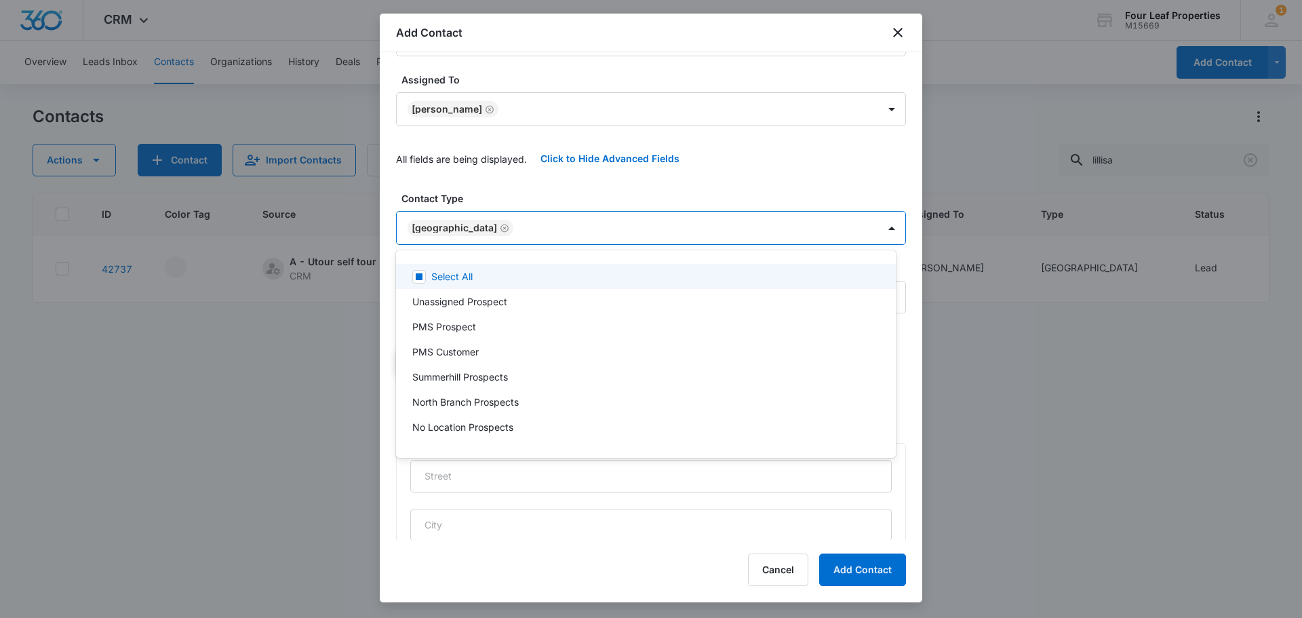
click at [493, 186] on div at bounding box center [651, 309] width 1302 height 618
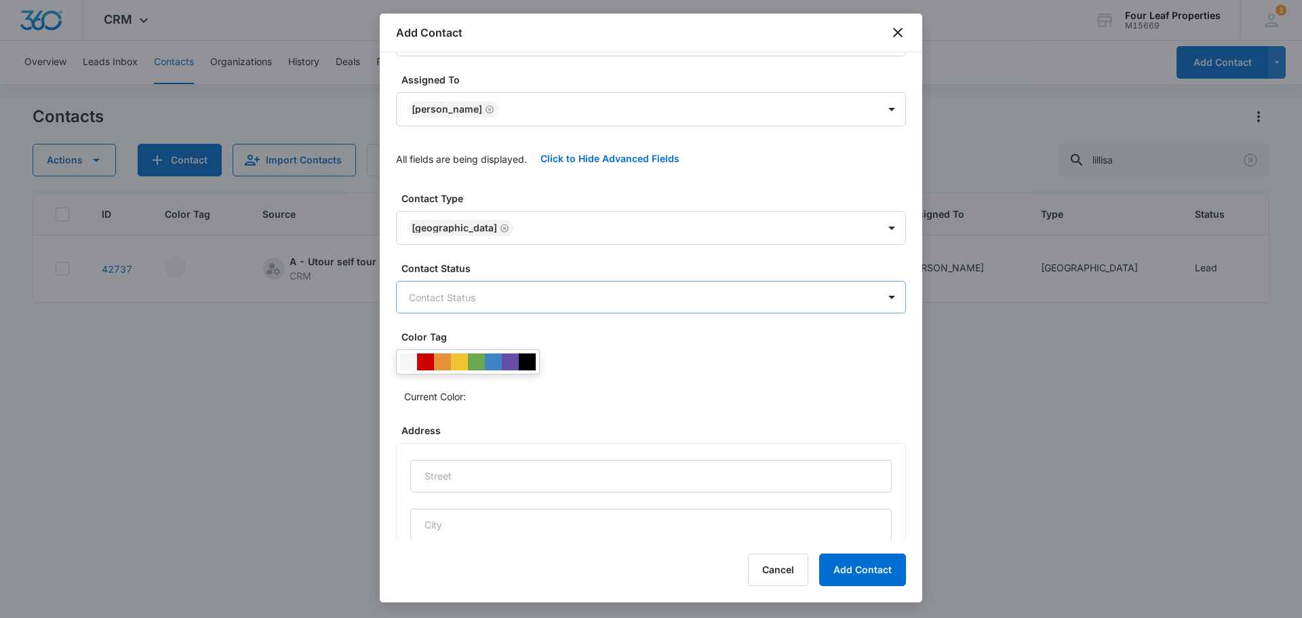
click at [469, 299] on body "CRM Apps Reputation Websites Forms CRM Email Social Shop Payments POS Content A…" at bounding box center [651, 309] width 1302 height 618
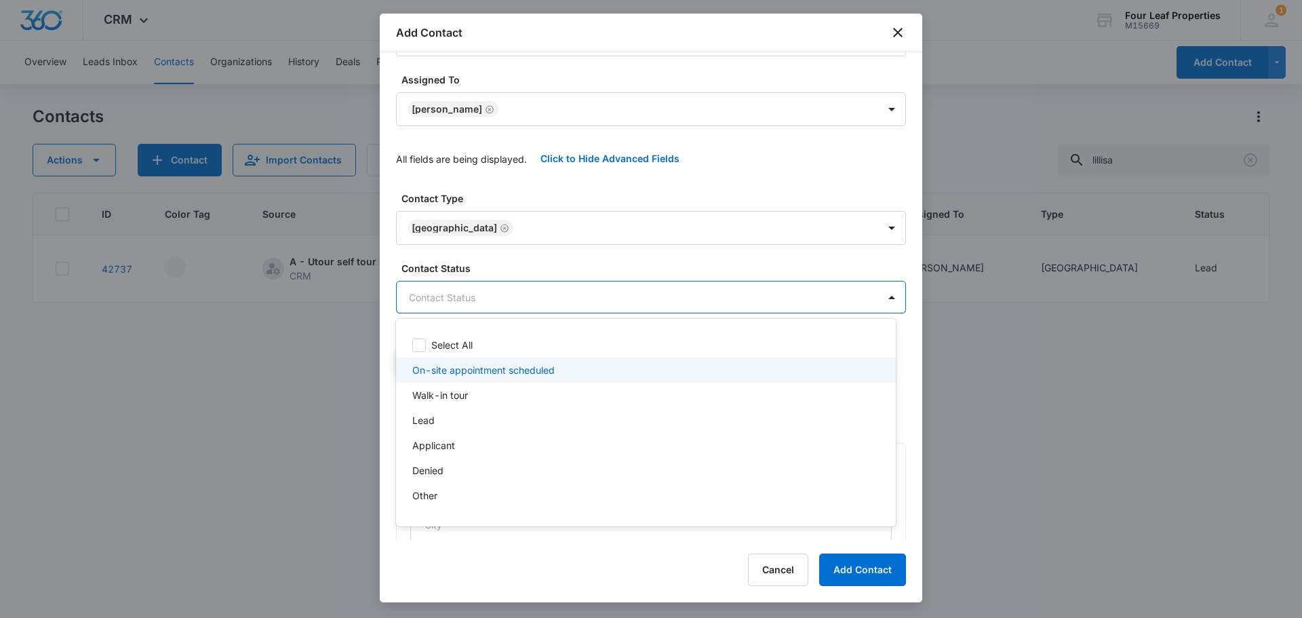
click at [465, 375] on p "On-site appointment scheduled" at bounding box center [483, 370] width 142 height 14
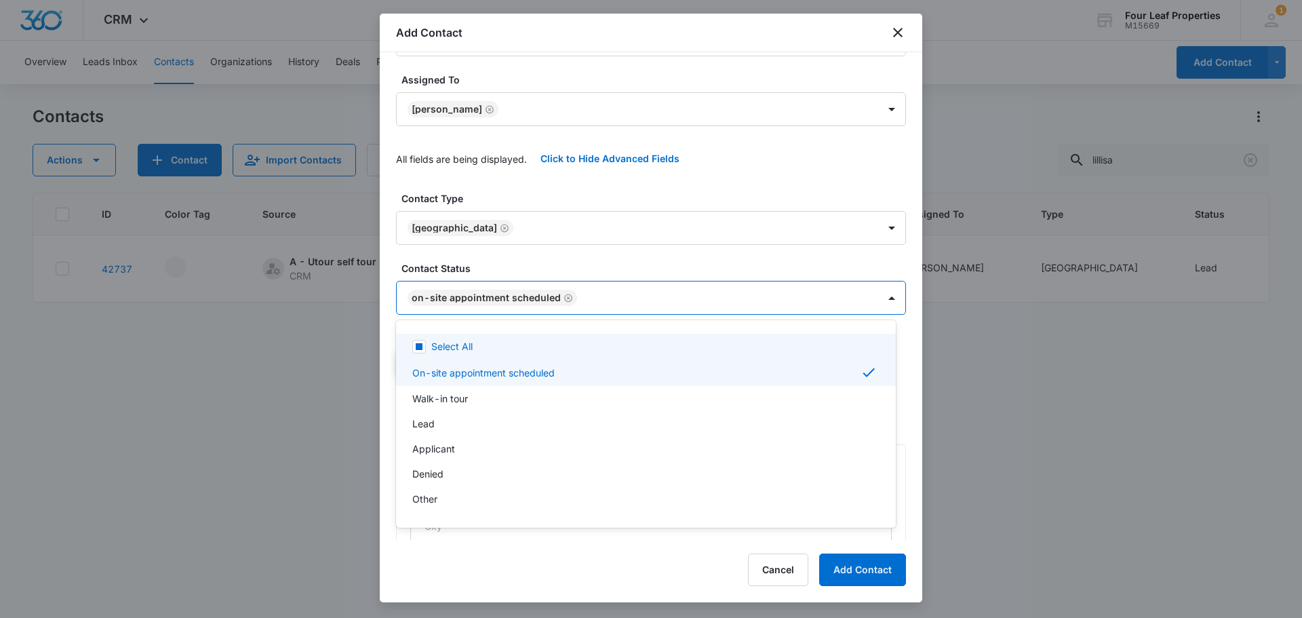
click at [532, 222] on div at bounding box center [651, 309] width 1302 height 618
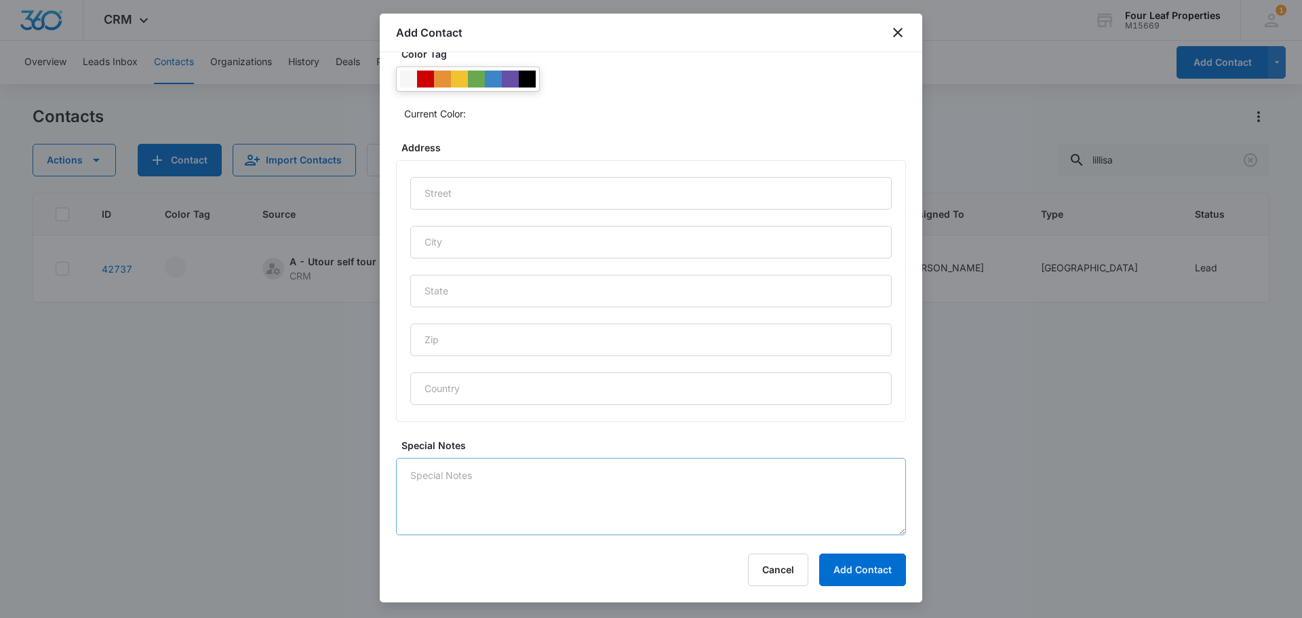
scroll to position [567, 0]
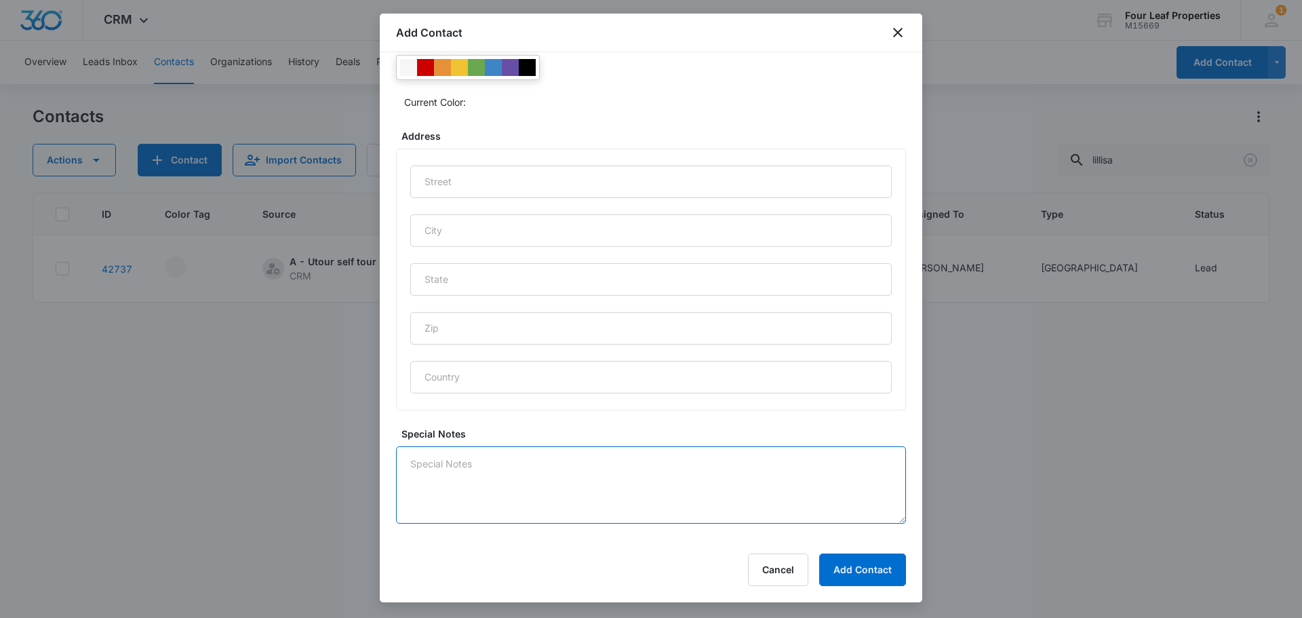
click at [532, 487] on textarea "Special Notes" at bounding box center [651, 484] width 510 height 77
type textarea "Lot 99 FC Aug move in"
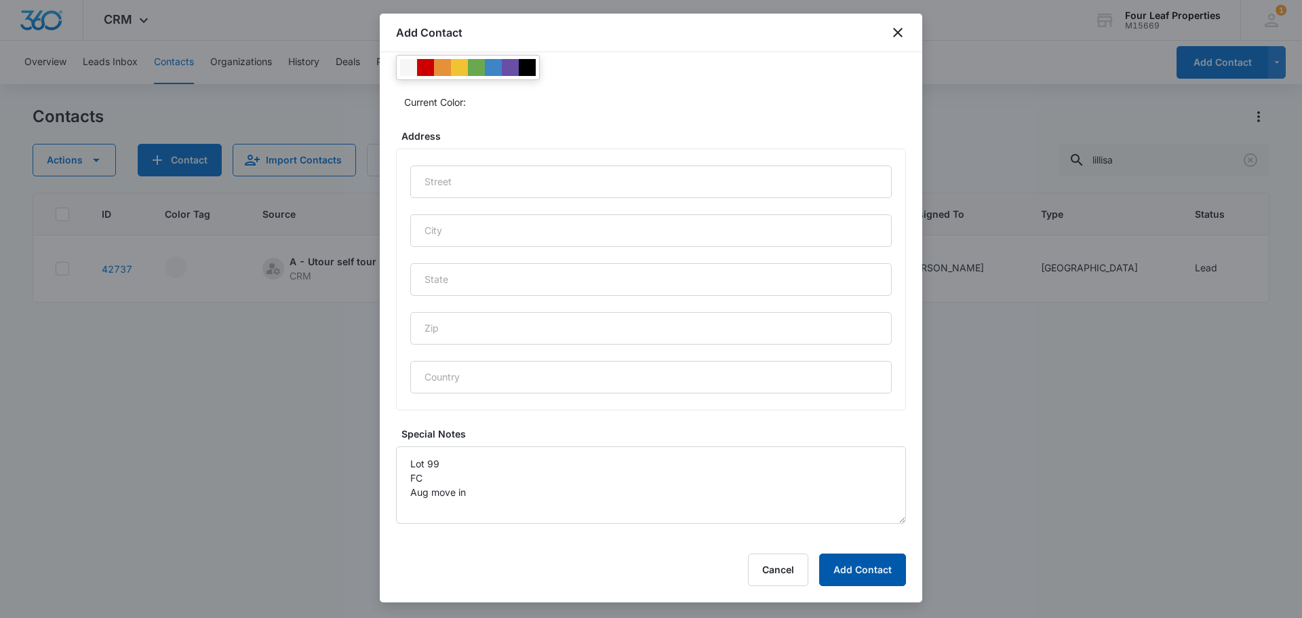
click at [878, 566] on button "Add Contact" at bounding box center [862, 569] width 87 height 33
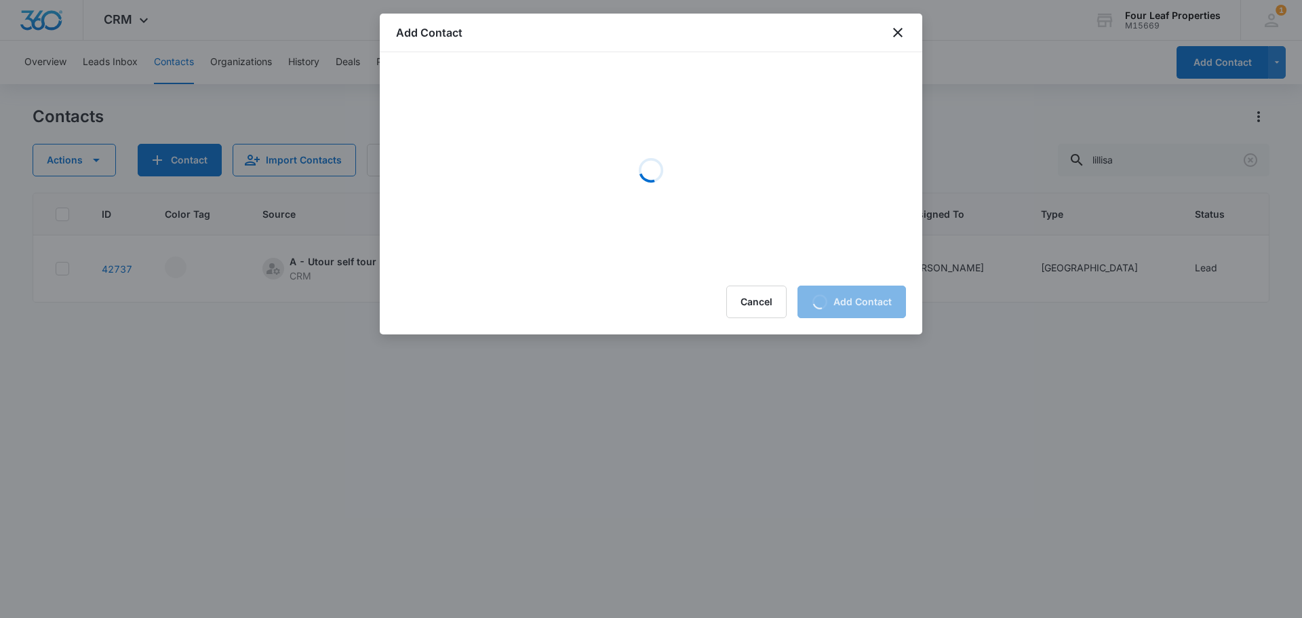
scroll to position [0, 0]
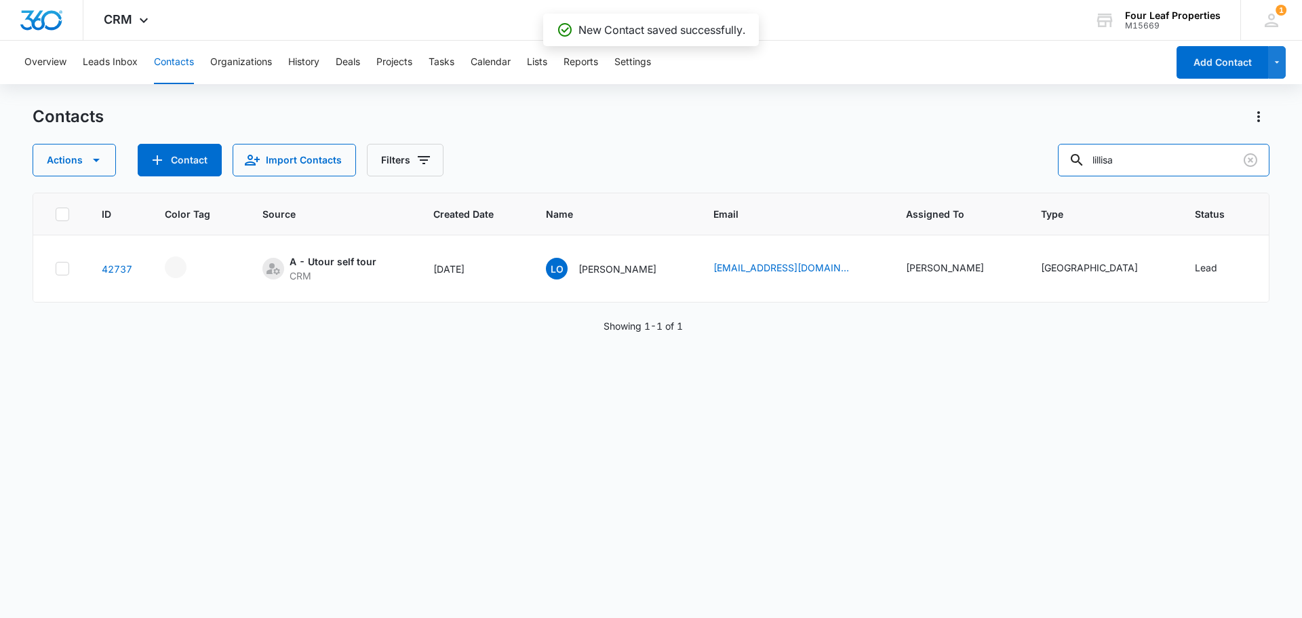
drag, startPoint x: 1177, startPoint y: 165, endPoint x: 1014, endPoint y: 166, distance: 162.8
click at [1014, 166] on div "Actions Contact Import Contacts Filters lillisa" at bounding box center [651, 160] width 1237 height 33
type input "[PERSON_NAME]"
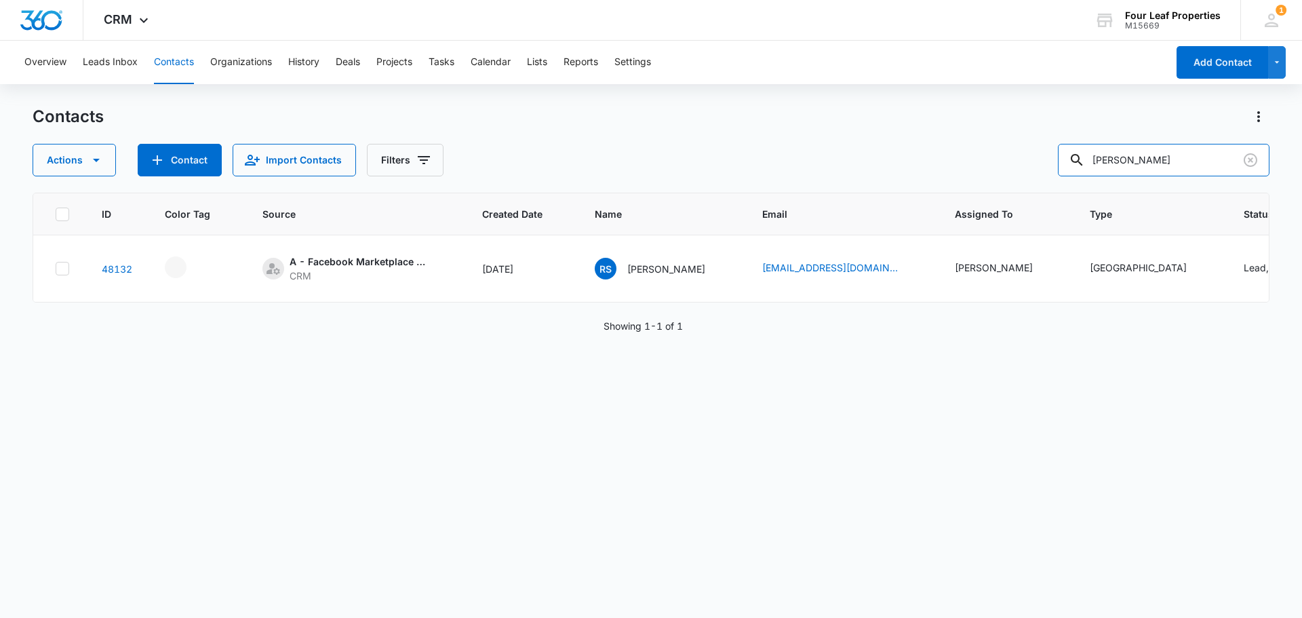
drag, startPoint x: 1136, startPoint y: 164, endPoint x: 1014, endPoint y: 163, distance: 122.1
click at [1014, 163] on div "Actions Contact Import Contacts Filters [PERSON_NAME]" at bounding box center [651, 160] width 1237 height 33
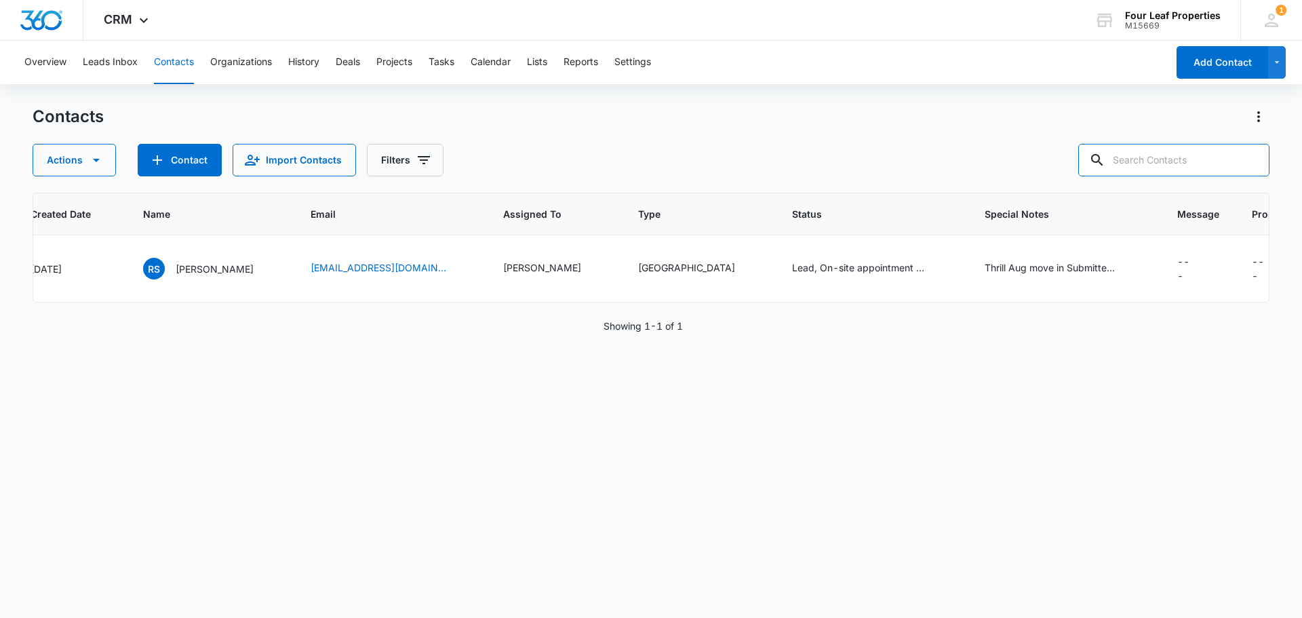
scroll to position [0, 452]
click at [1133, 267] on icon "Special Notes - Thrill\aAug move in\aSubmitted App\aTour scheduled 8/12 - Selec…" at bounding box center [1136, 268] width 12 height 12
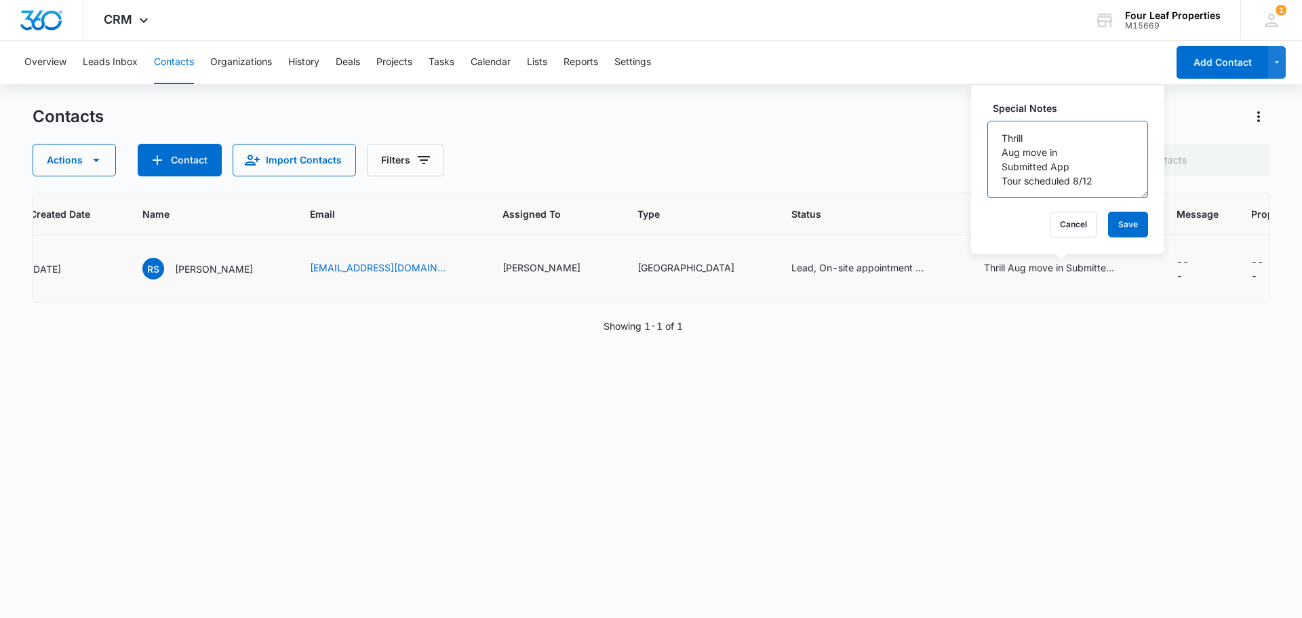
click at [1118, 178] on textarea "Thrill Aug move in Submitted App Tour scheduled 8/12" at bounding box center [1067, 159] width 161 height 77
type textarea "Thrill Aug move in Submitted App Tour scheduled 8/12 Resident Ref Lot 65"
click at [1116, 221] on button "Save" at bounding box center [1128, 225] width 40 height 26
